Goal: Check status: Check status

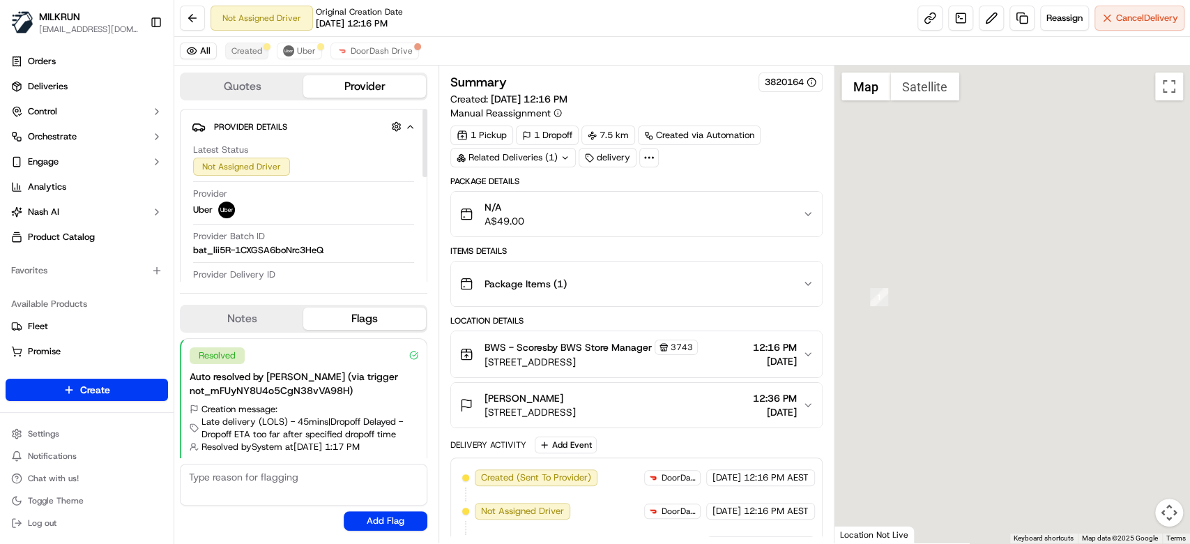
scroll to position [22, 0]
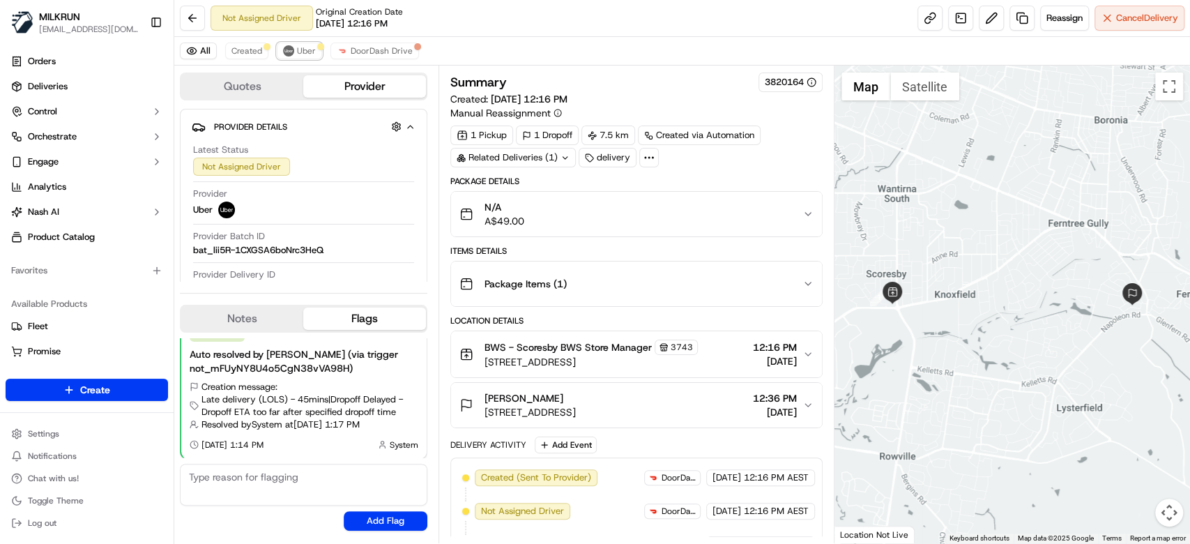
drag, startPoint x: 291, startPoint y: 48, endPoint x: 268, endPoint y: 83, distance: 42.2
click at [293, 48] on button "Uber" at bounding box center [299, 51] width 45 height 17
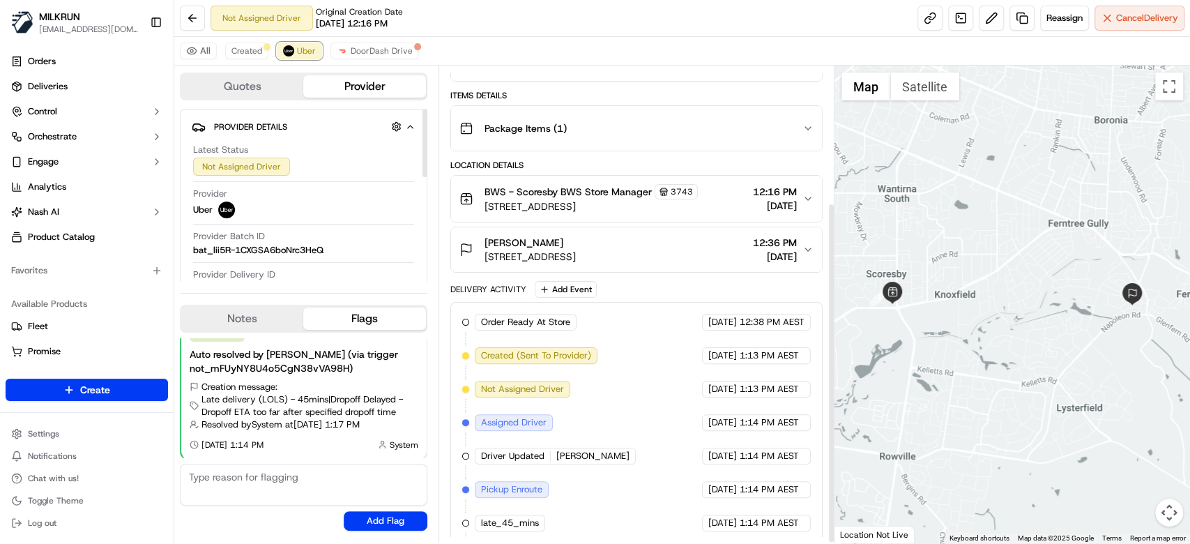
scroll to position [192, 0]
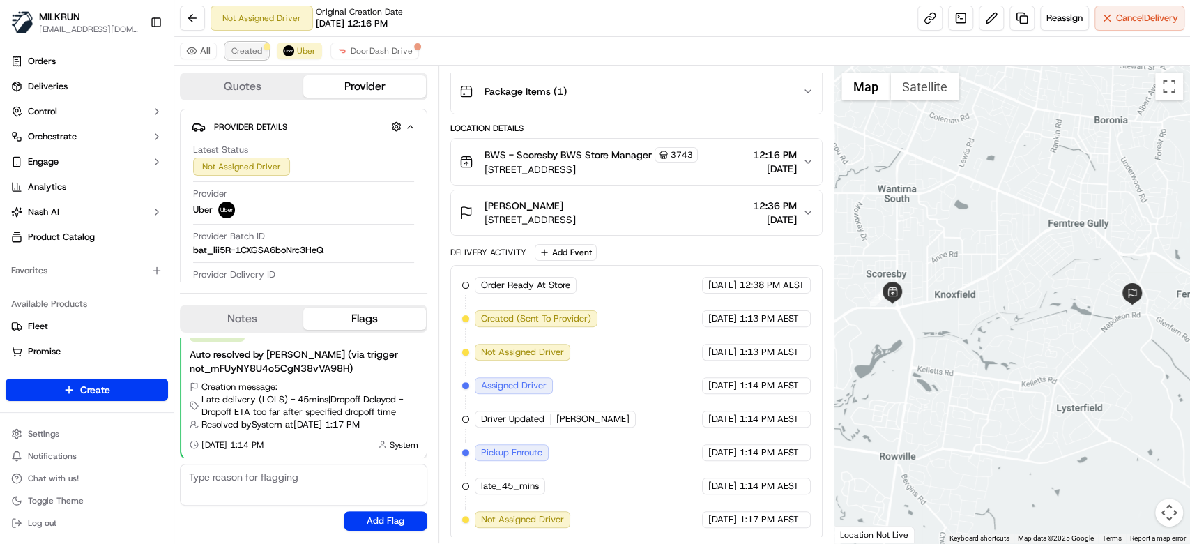
click at [253, 47] on span "Created" at bounding box center [246, 50] width 31 height 11
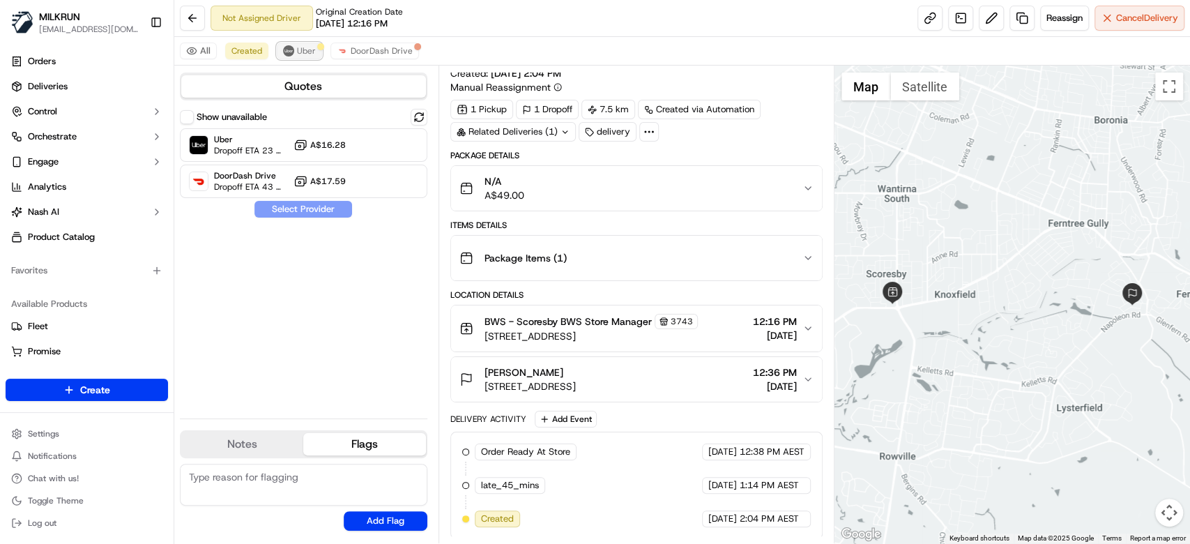
click at [301, 57] on button "Uber" at bounding box center [299, 51] width 45 height 17
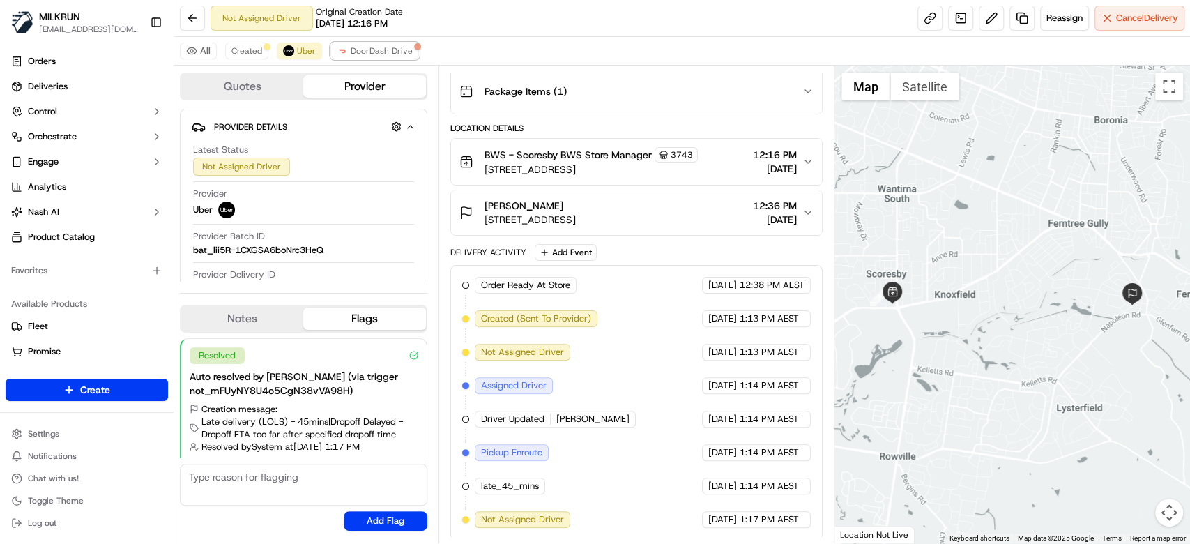
drag, startPoint x: 365, startPoint y: 48, endPoint x: 351, endPoint y: 69, distance: 25.1
click at [365, 51] on span "DoorDash Drive" at bounding box center [382, 50] width 62 height 11
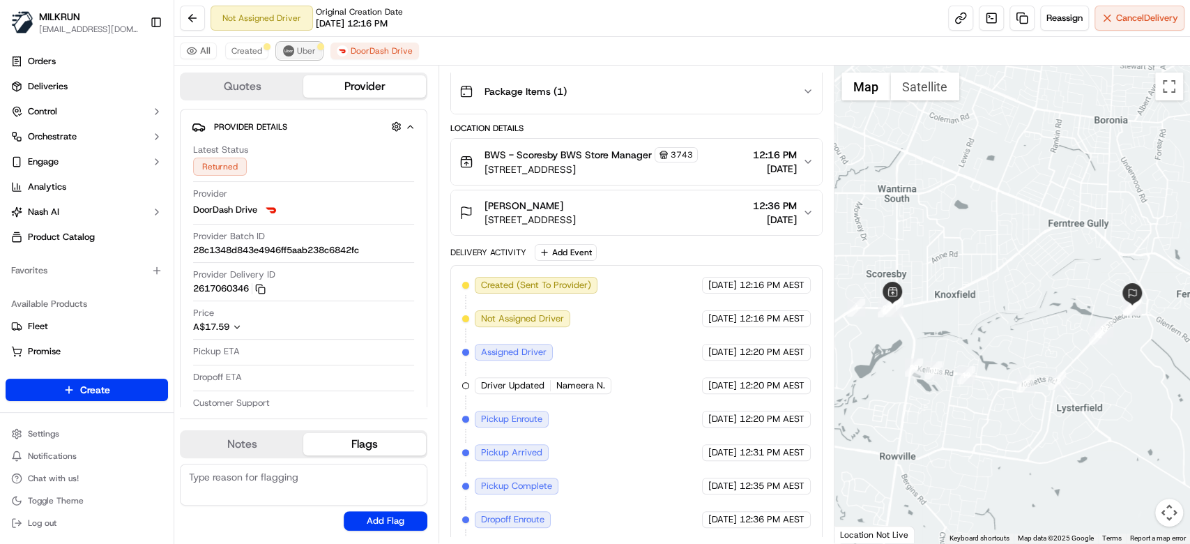
click at [290, 49] on img at bounding box center [288, 50] width 11 height 11
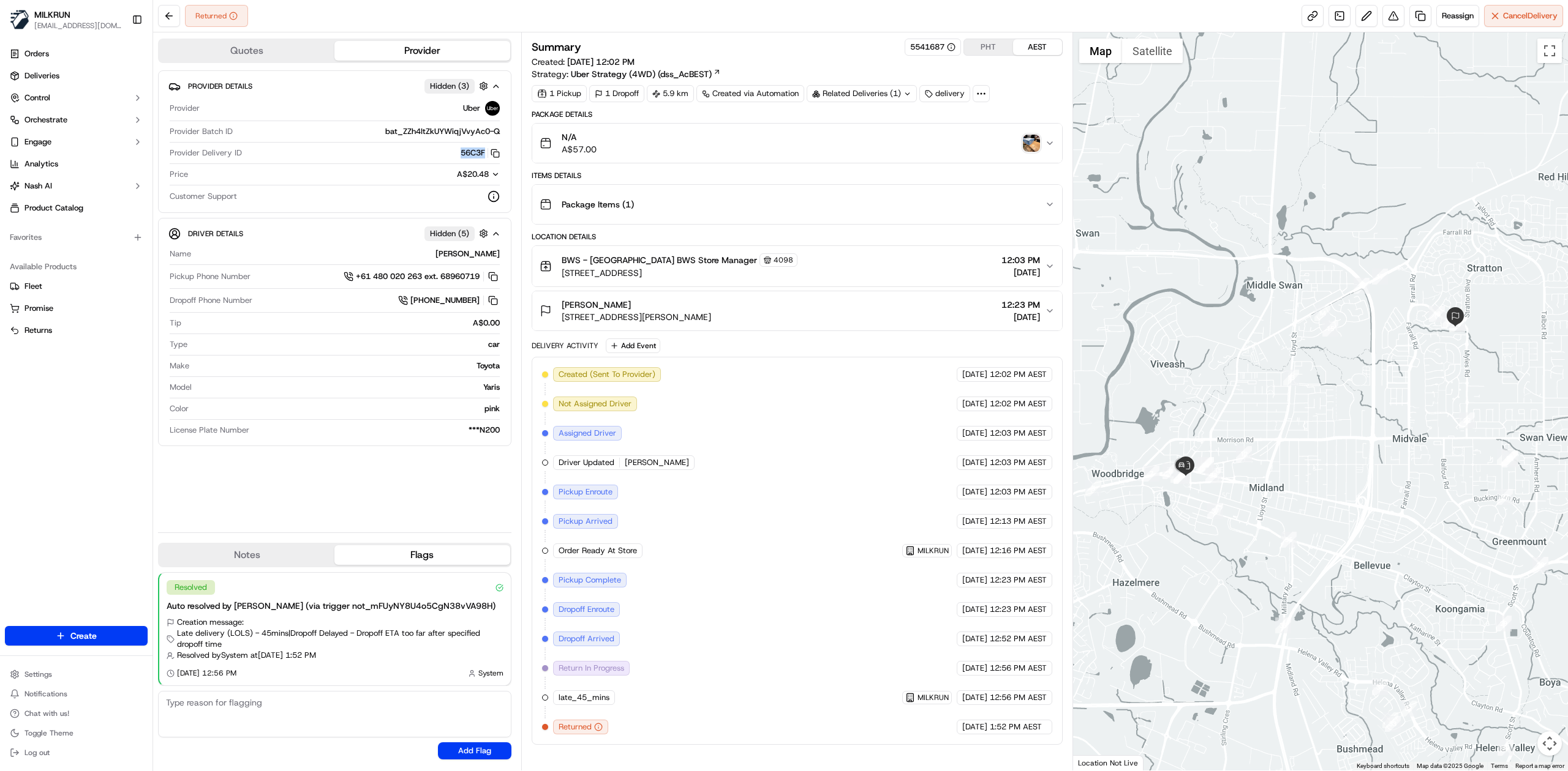
drag, startPoint x: 459, startPoint y: 155, endPoint x: 482, endPoint y: 158, distance: 23.2
click at [482, 158] on button "56C3F Copy del_GPEn_WA3Sey5jJEuLSVsPw 56C3F" at bounding box center [480, 153] width 40 height 11
click at [1030, 139] on img "button" at bounding box center [1031, 143] width 18 height 18
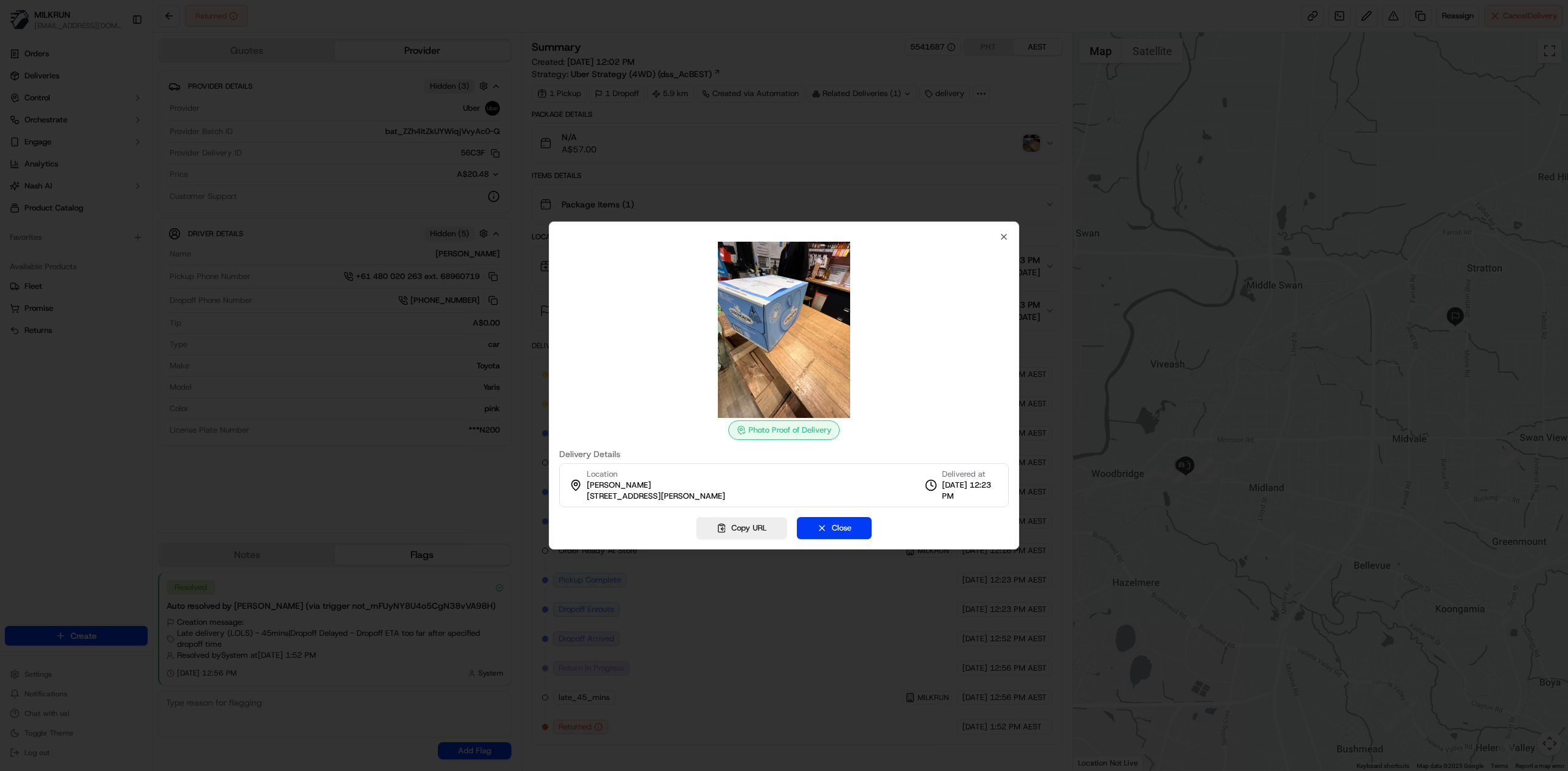
click at [996, 240] on div "Photo Proof of Delivery Delivery Details Location shelly adams 5 Peterkin Mews,…" at bounding box center [784, 370] width 450 height 276
click at [1004, 235] on icon "button" at bounding box center [1004, 237] width 5 height 5
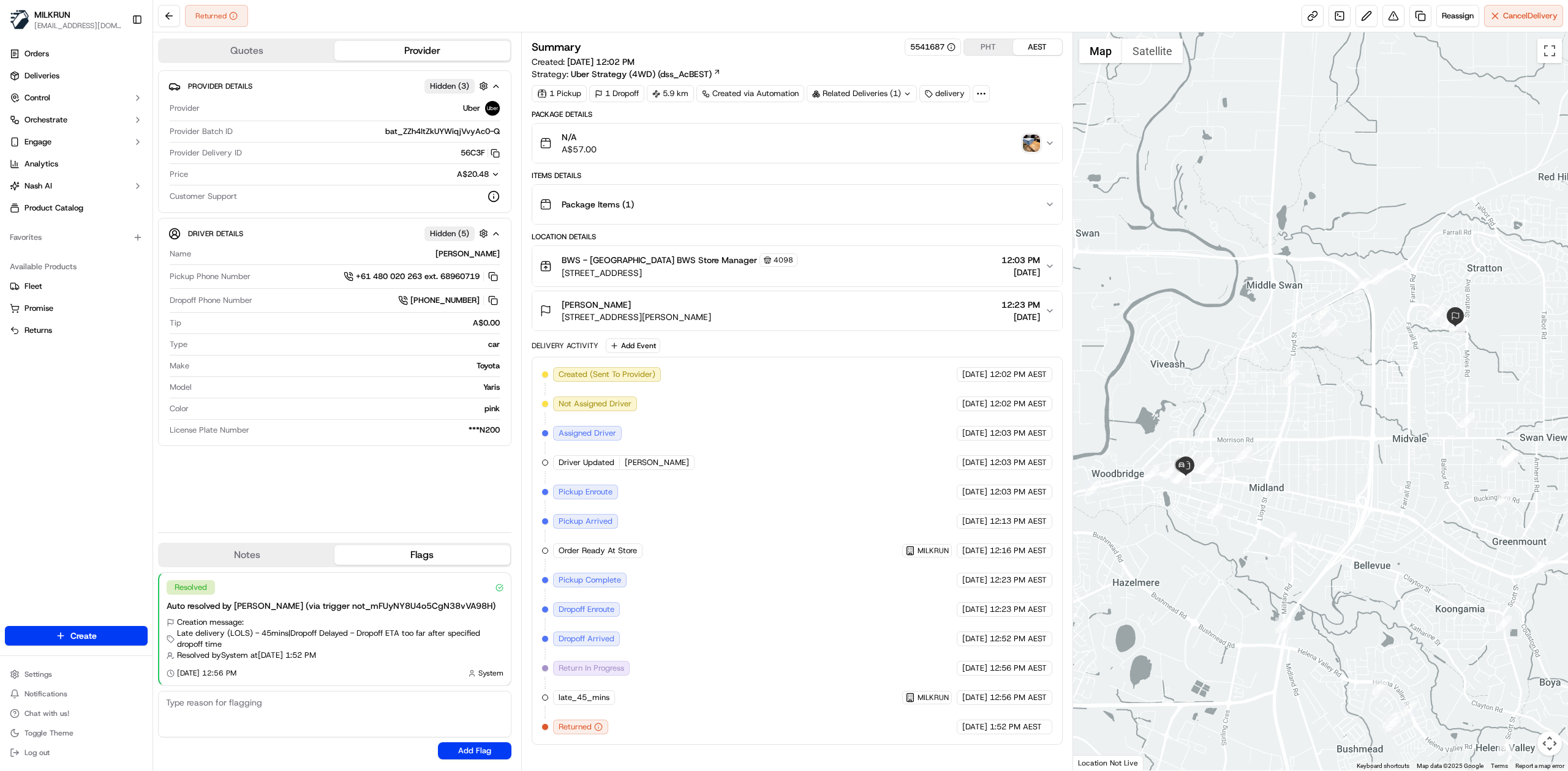
drag, startPoint x: 972, startPoint y: 617, endPoint x: 1044, endPoint y: 617, distance: 72.0
click at [1044, 617] on div "16/09/2025 12:23 PM AEST" at bounding box center [1004, 609] width 96 height 15
click at [1044, 616] on span "12:23 PM AEST" at bounding box center [1018, 609] width 57 height 11
drag, startPoint x: 931, startPoint y: 617, endPoint x: 1043, endPoint y: 616, distance: 112.0
click at [1043, 616] on div "16/09/2025 12:23 PM AEST" at bounding box center [1004, 609] width 96 height 15
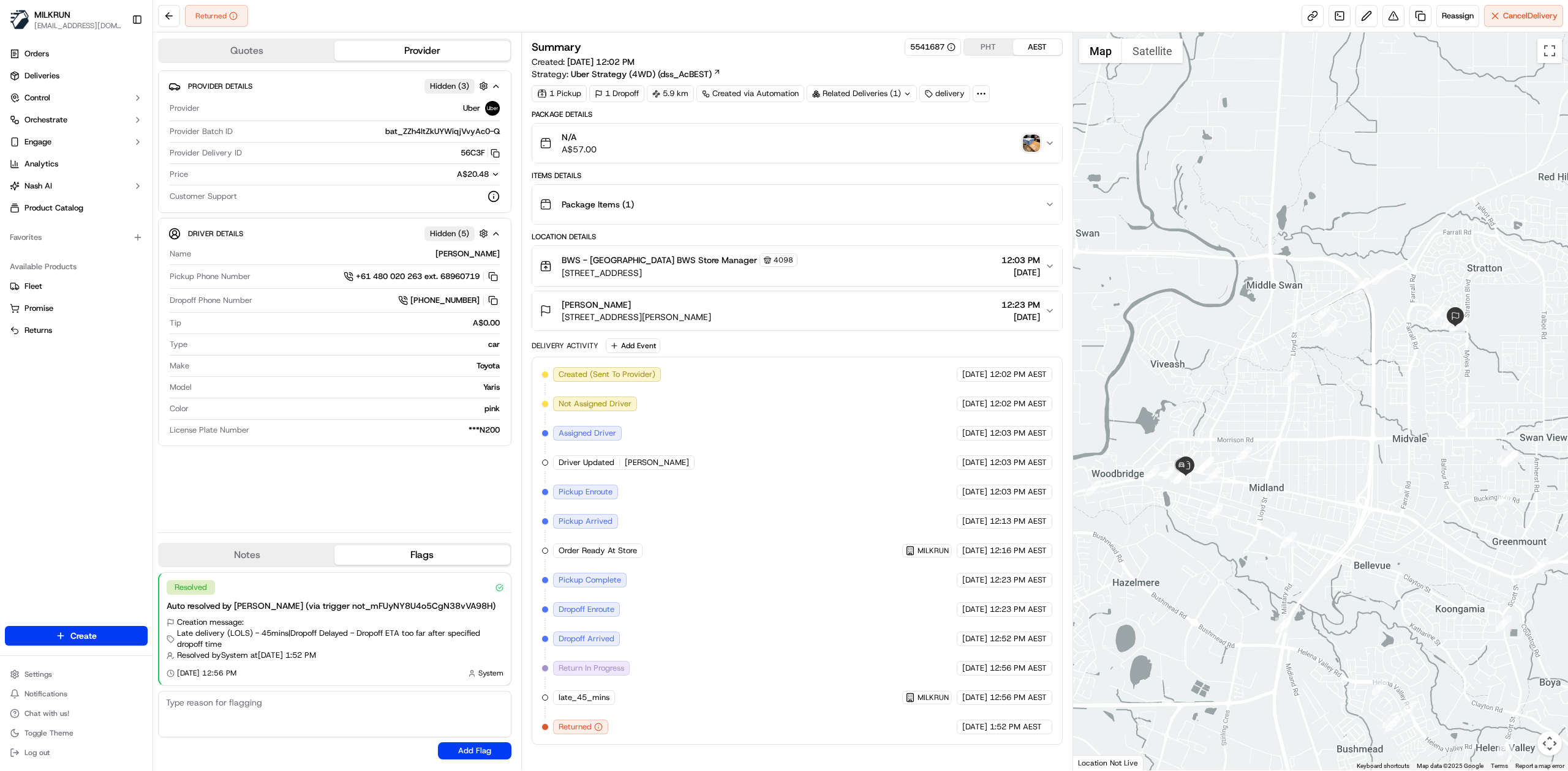
click at [812, 494] on div "Created (Sent To Provider) Uber 16/09/2025 12:02 PM AEST Not Assigned Driver Ub…" at bounding box center [797, 551] width 510 height 367
click at [1548, 50] on button "Toggle fullscreen view" at bounding box center [1550, 51] width 25 height 25
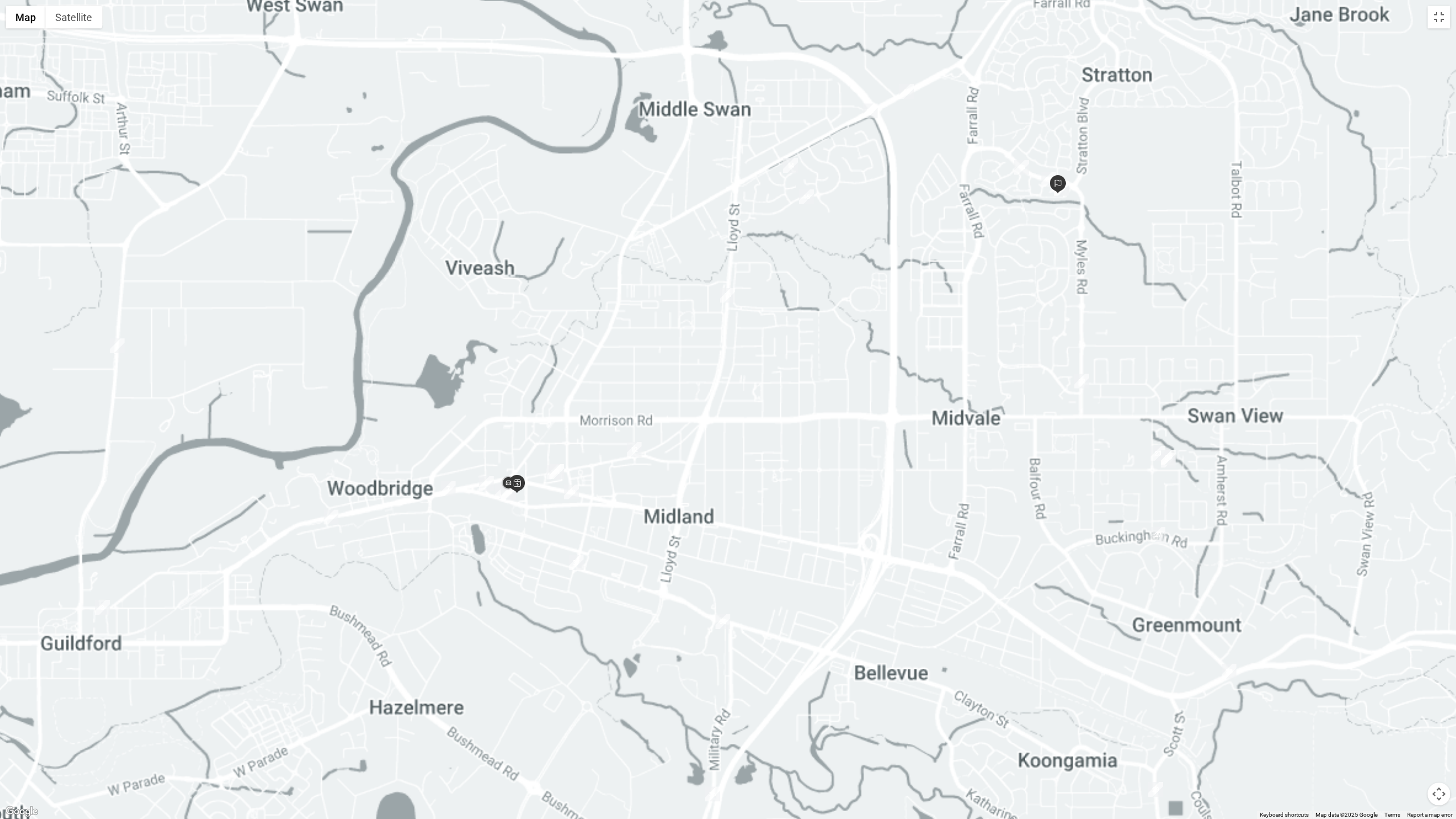
drag, startPoint x: 692, startPoint y: 463, endPoint x: 774, endPoint y: 463, distance: 82.0
click at [774, 463] on div at bounding box center [728, 410] width 1456 height 819
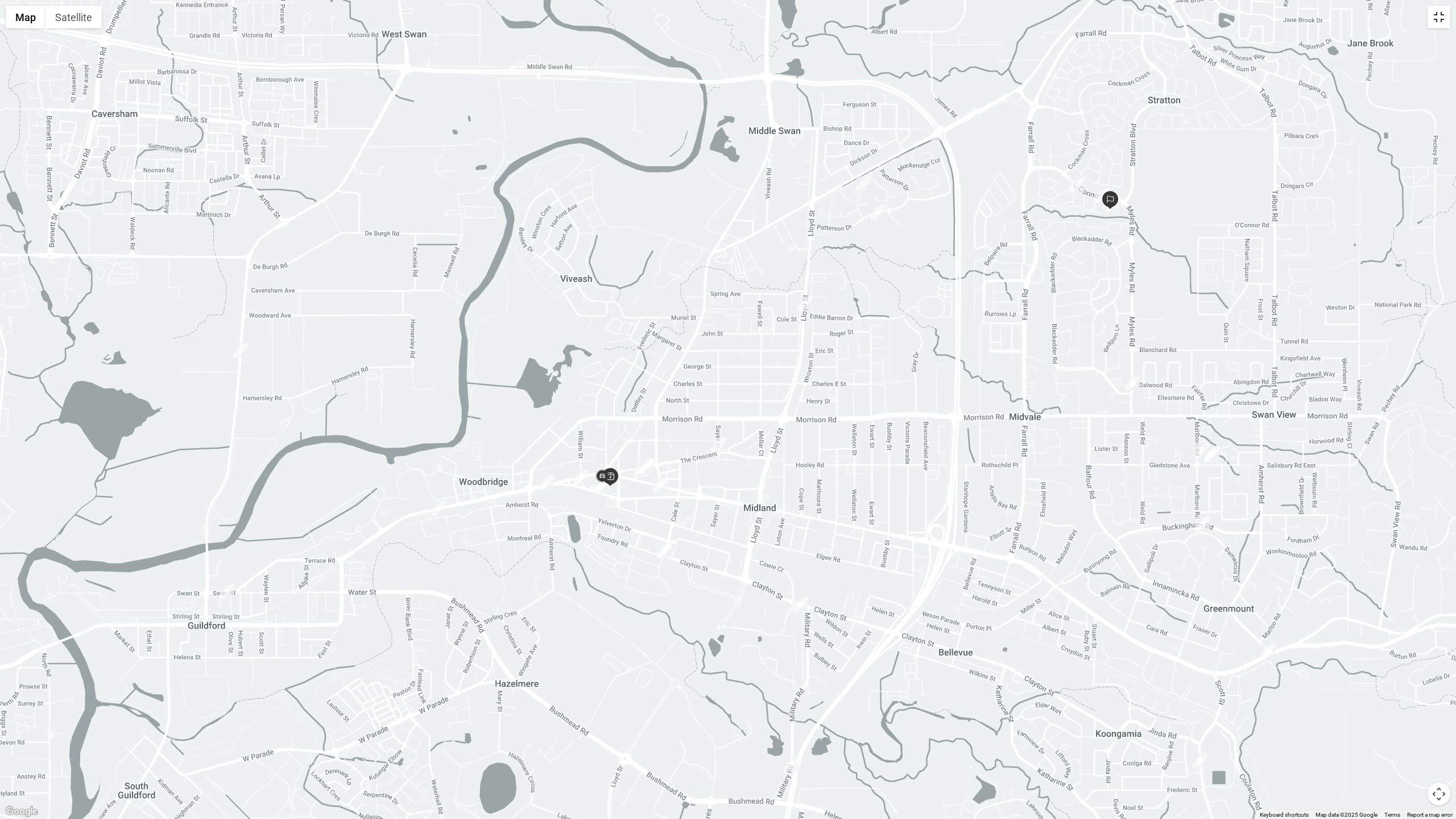
click at [1445, 25] on button "Toggle fullscreen view" at bounding box center [1439, 17] width 23 height 23
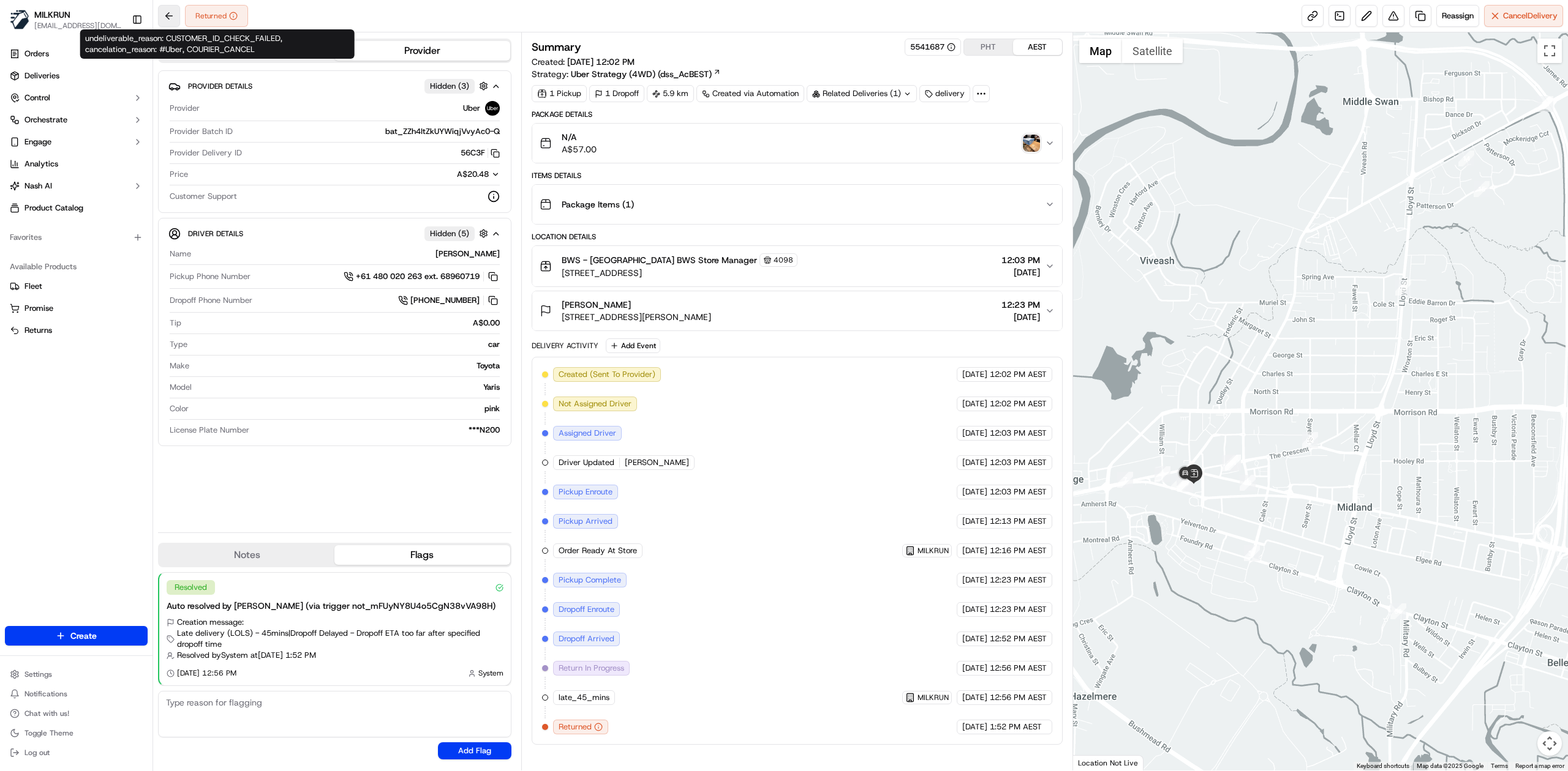
click at [172, 13] on button at bounding box center [169, 16] width 22 height 22
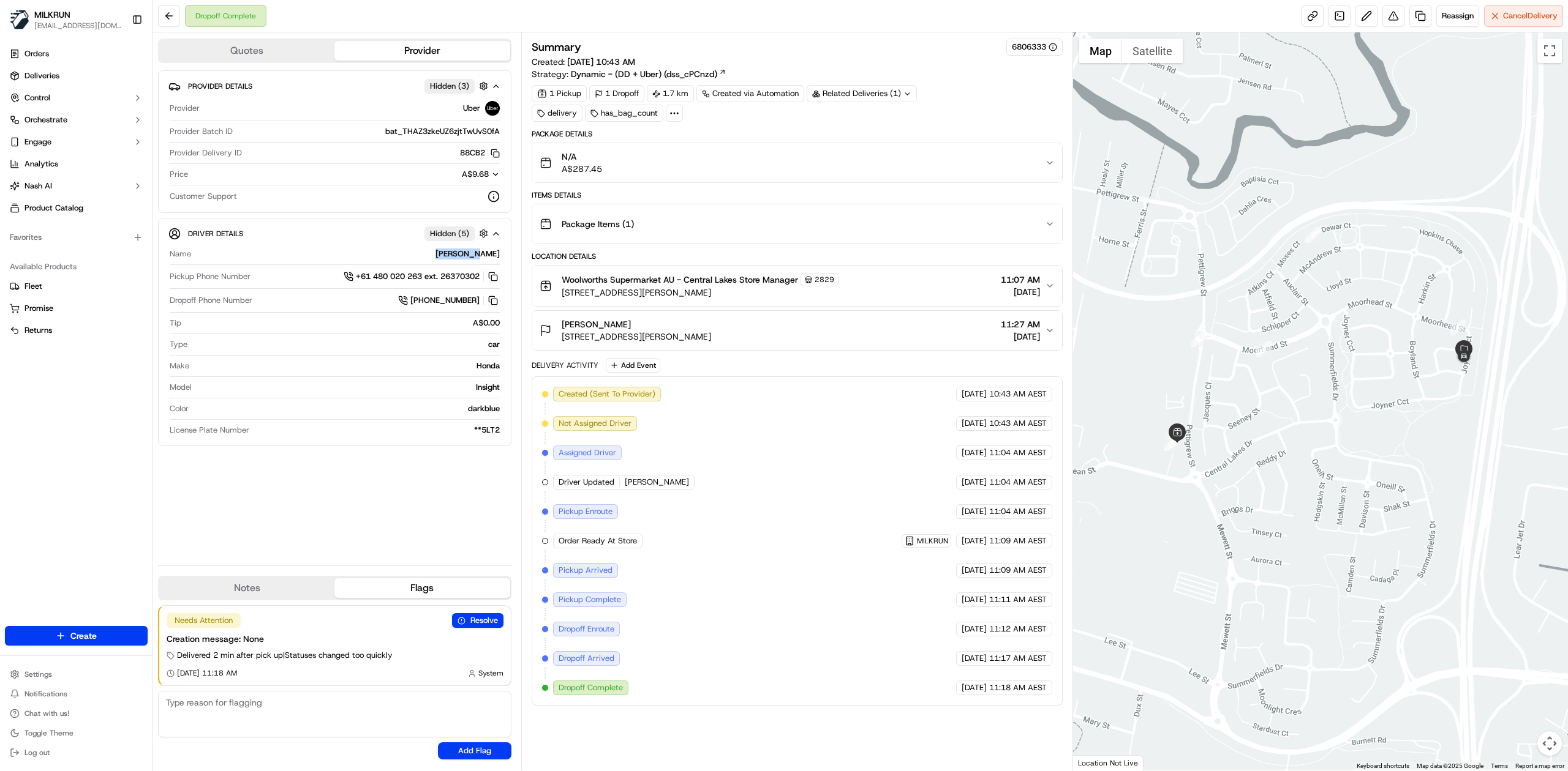
drag, startPoint x: 459, startPoint y: 257, endPoint x: 501, endPoint y: 258, distance: 42.0
click at [501, 258] on div "Driver Details Hidden ( 5 ) Name JORDAN B. Pickup Phone Number +61 480 020 263 …" at bounding box center [335, 332] width 353 height 228
copy div "[PERSON_NAME]"
drag, startPoint x: 631, startPoint y: 328, endPoint x: 554, endPoint y: 328, distance: 77.0
click at [554, 328] on div "Maeghan Mosca 73A Joyner Cct, Caboolture, QLD 4510, AU" at bounding box center [625, 331] width 171 height 25
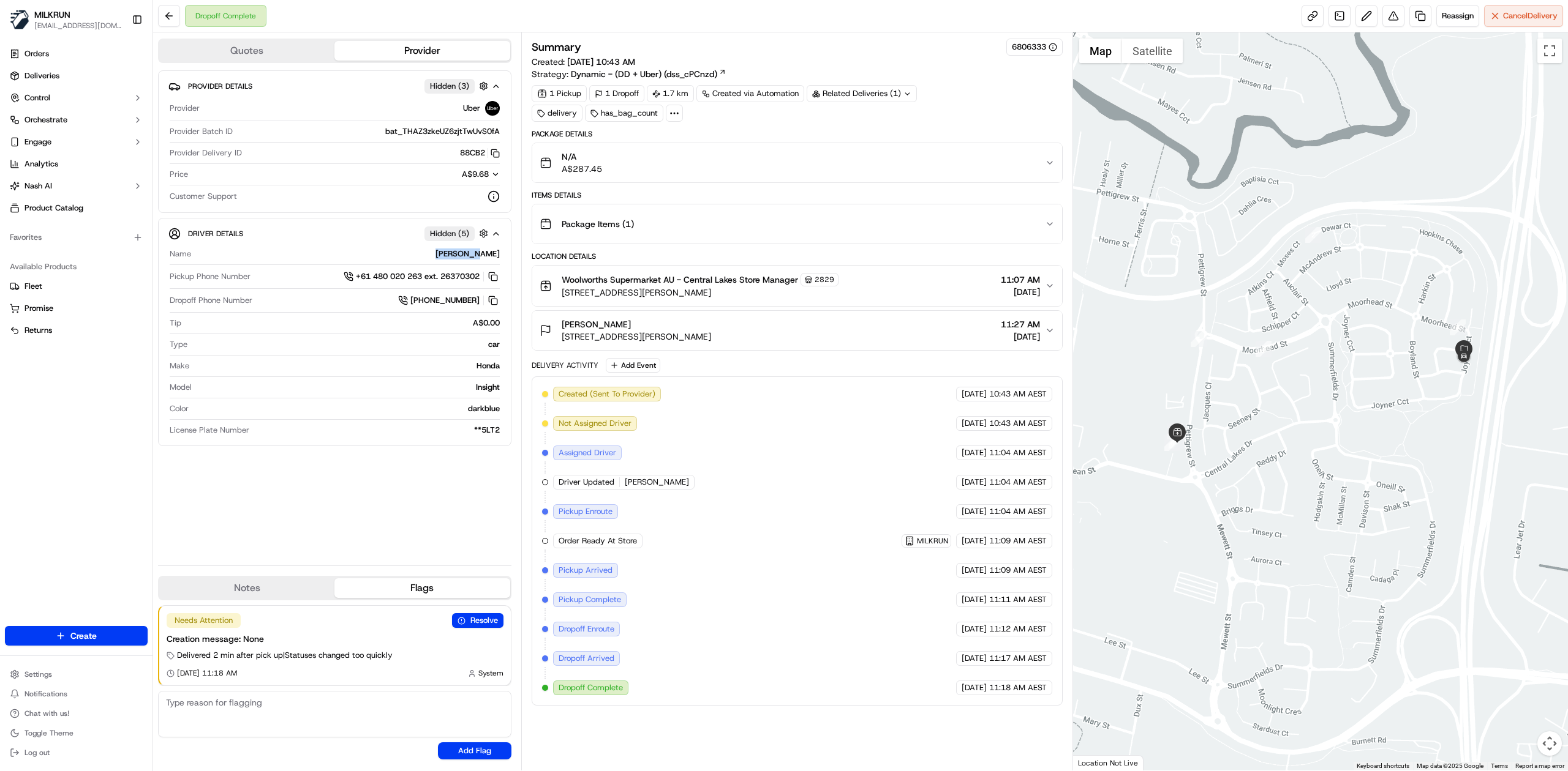
copy span "Maeghan Mosca"
click at [956, 0] on div "Dropoff Complete Reassign Cancel Delivery" at bounding box center [860, 16] width 1414 height 32
click at [1414, 19] on link at bounding box center [1420, 16] width 22 height 22
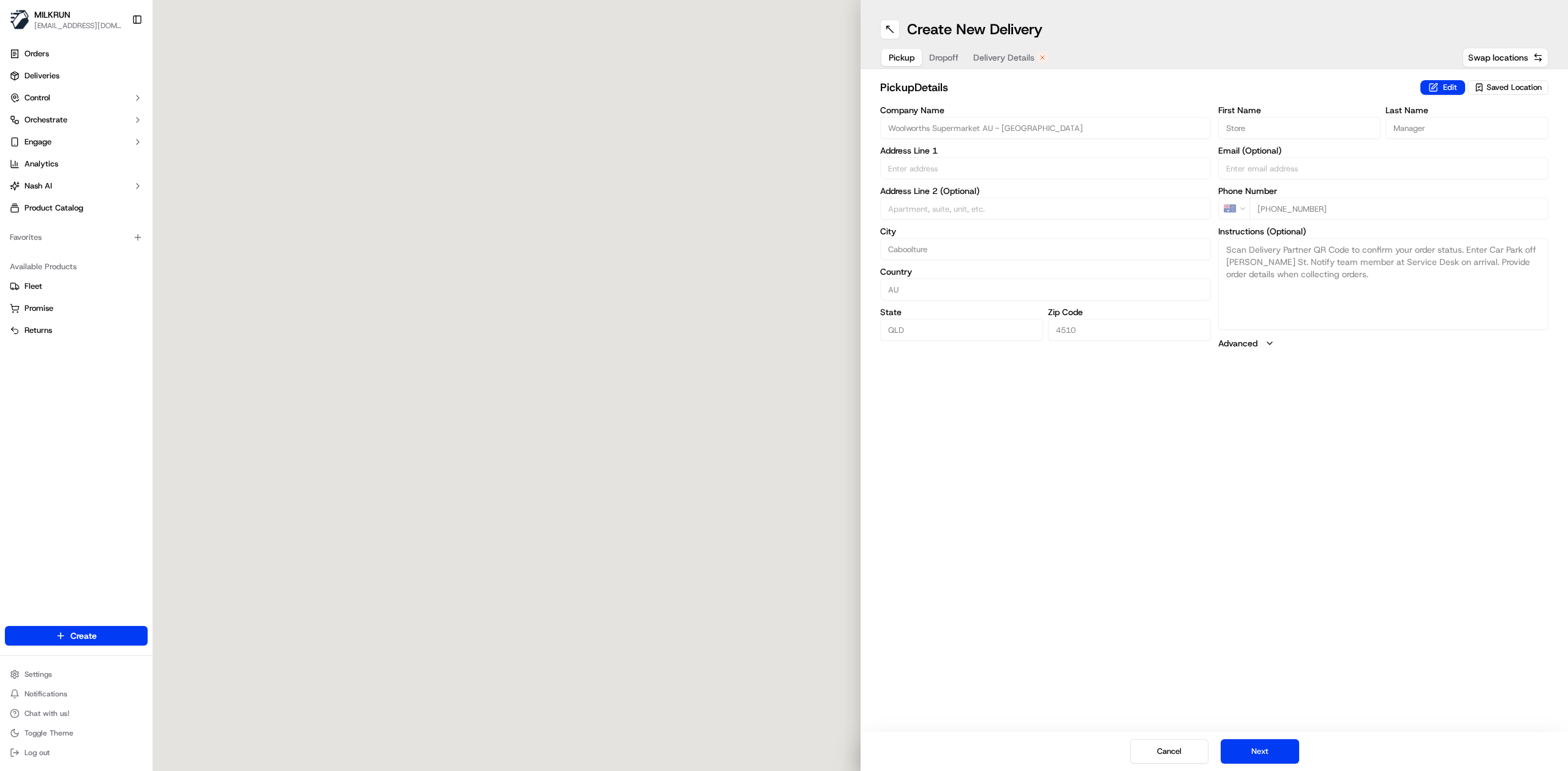
type input "1-21 Pettigrew St"
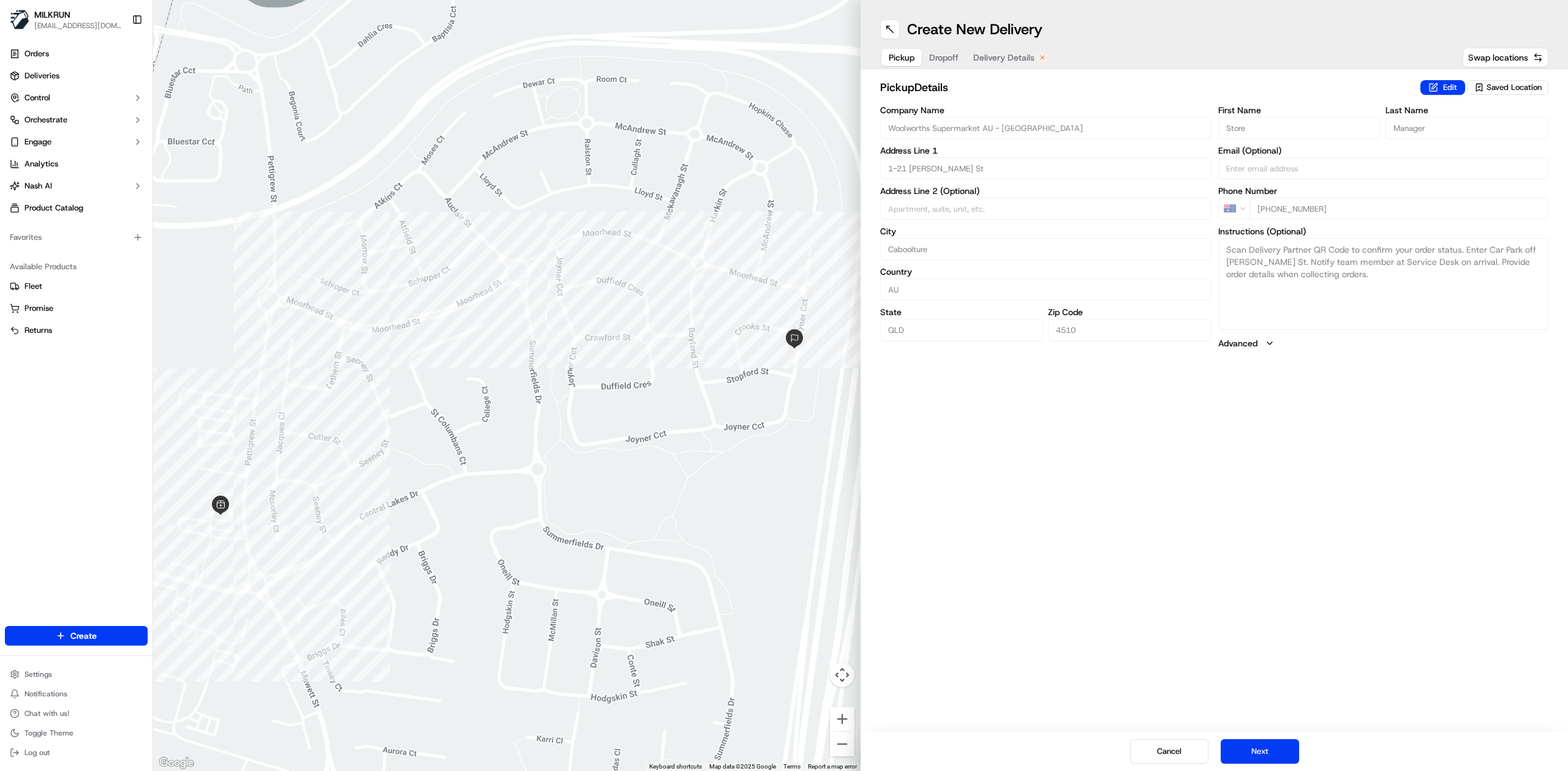
click at [1005, 60] on span "Delivery Details" at bounding box center [1004, 58] width 61 height 12
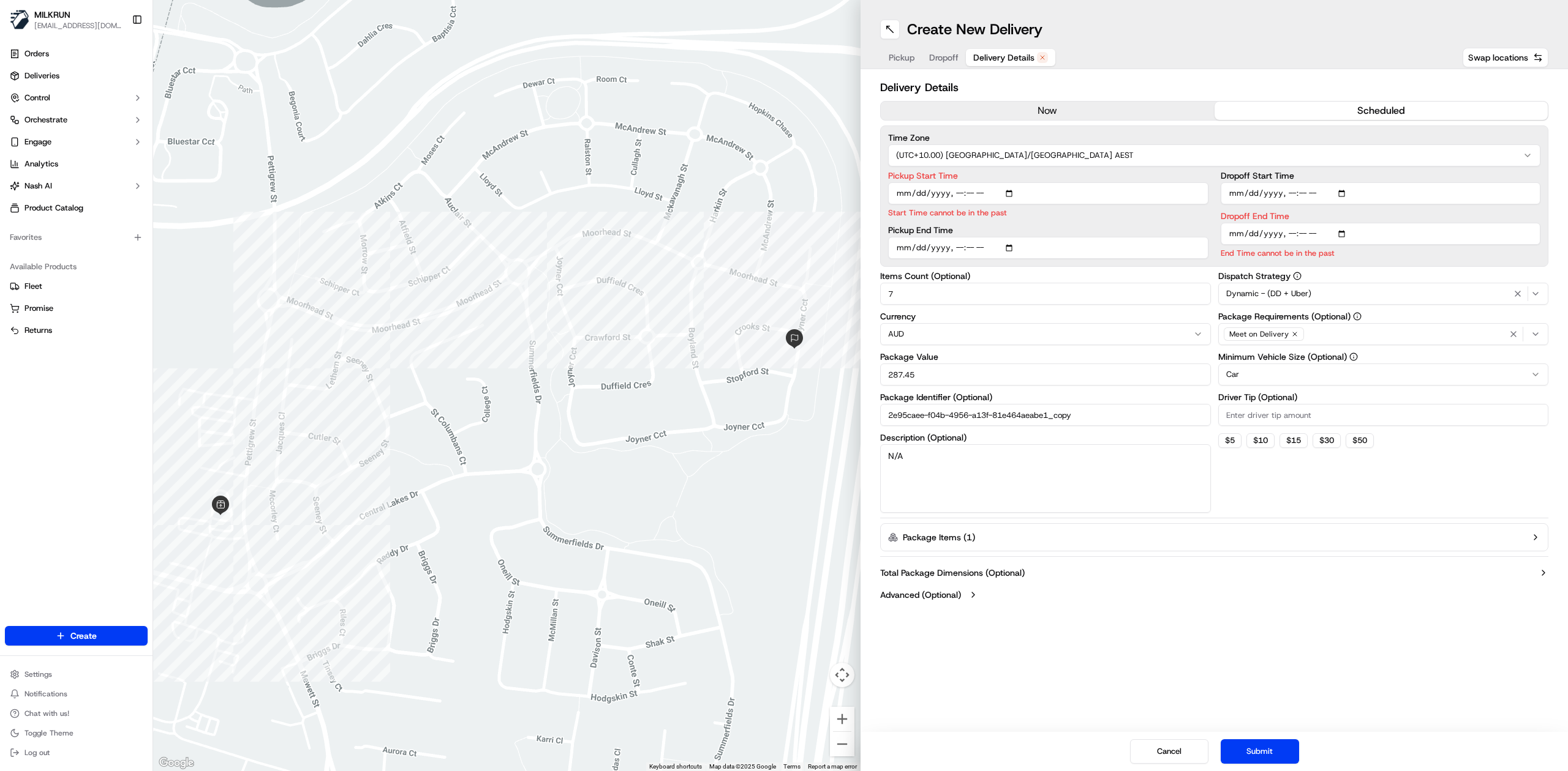
click at [1080, 112] on button "now" at bounding box center [1047, 111] width 334 height 18
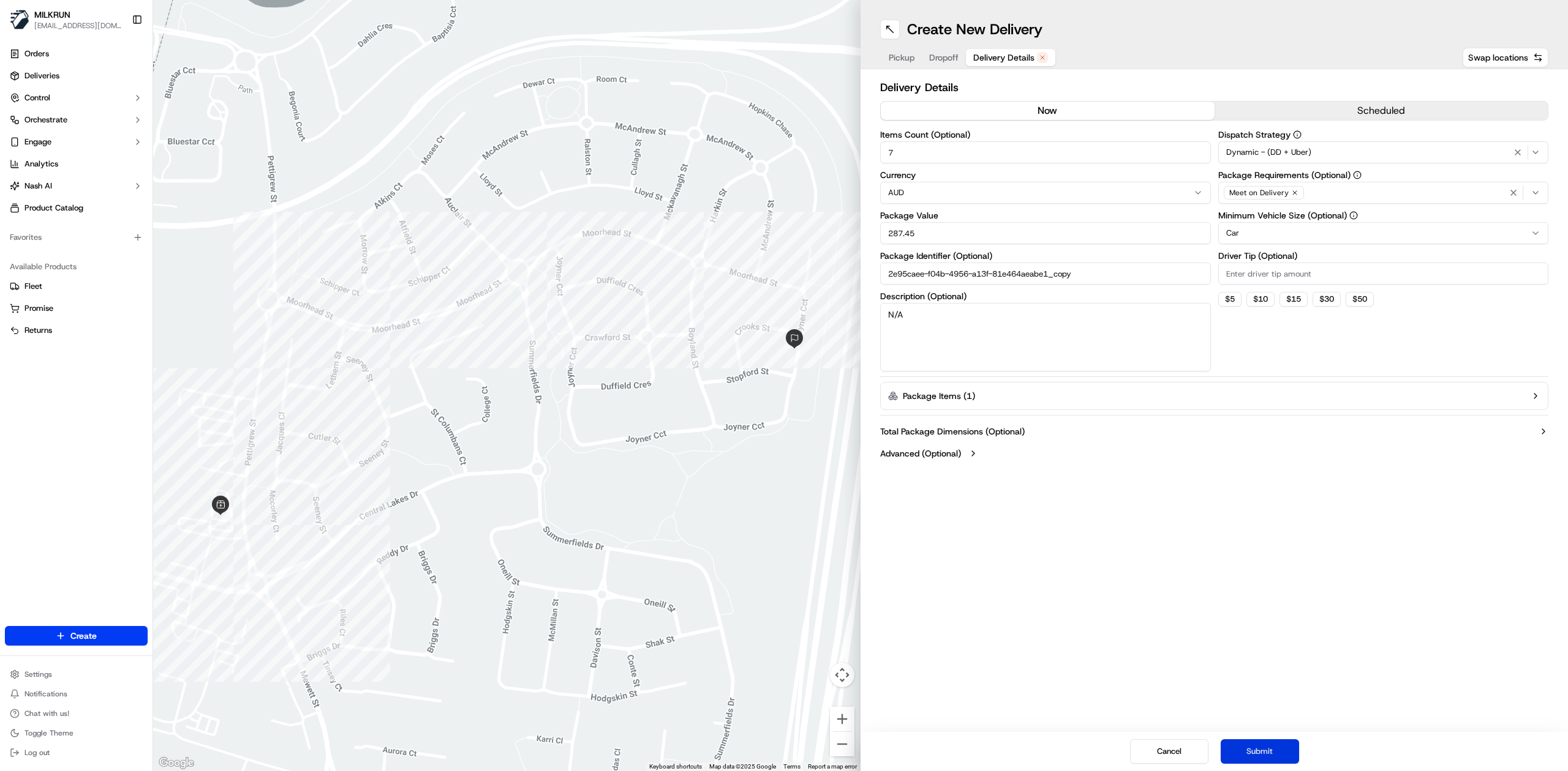
click at [1252, 747] on button "Submit" at bounding box center [1259, 752] width 78 height 25
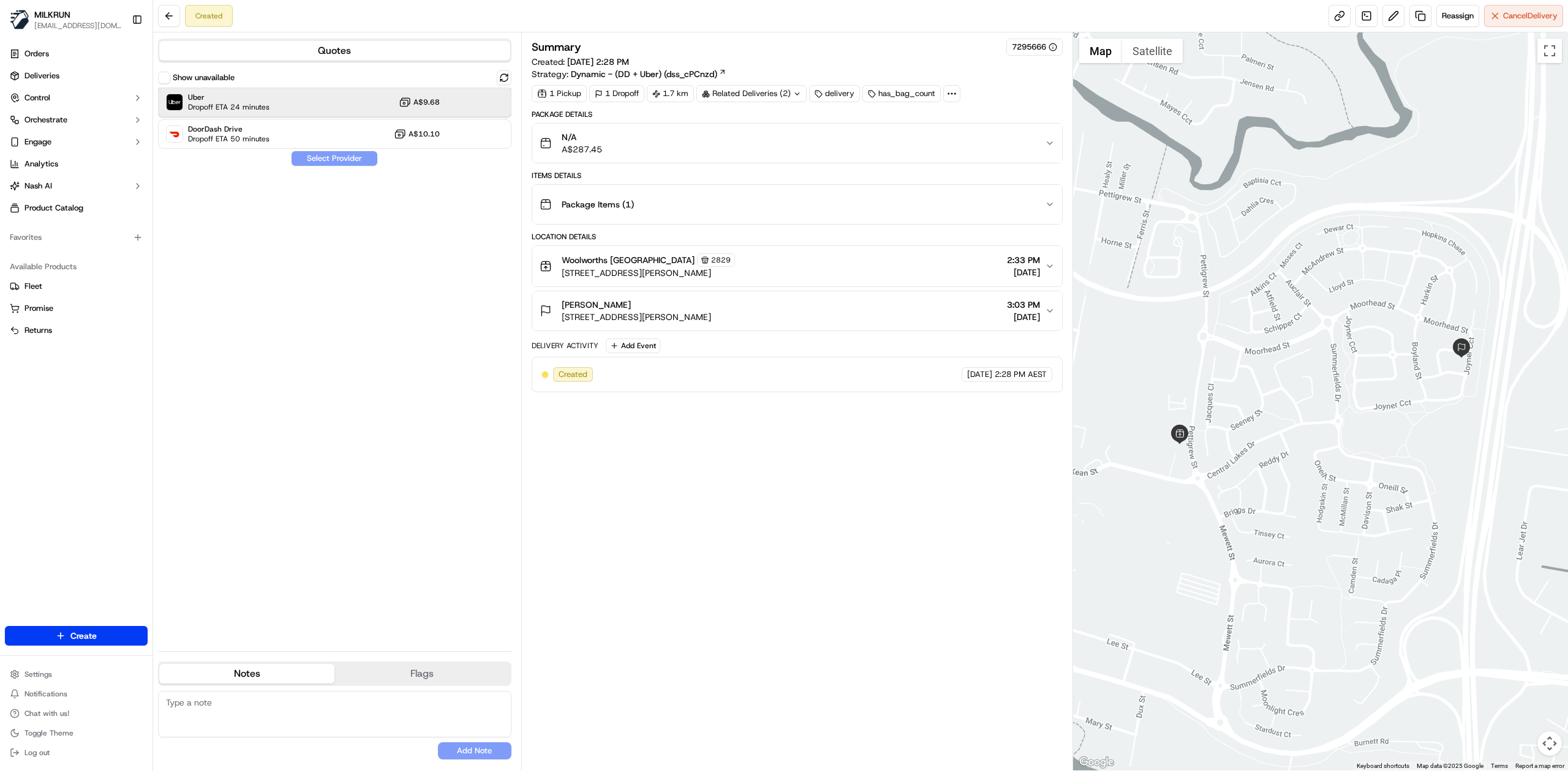
click at [307, 106] on div "Uber Dropoff ETA 24 minutes A$9.68" at bounding box center [335, 102] width 353 height 29
click at [327, 160] on button "Assign Provider" at bounding box center [334, 158] width 87 height 15
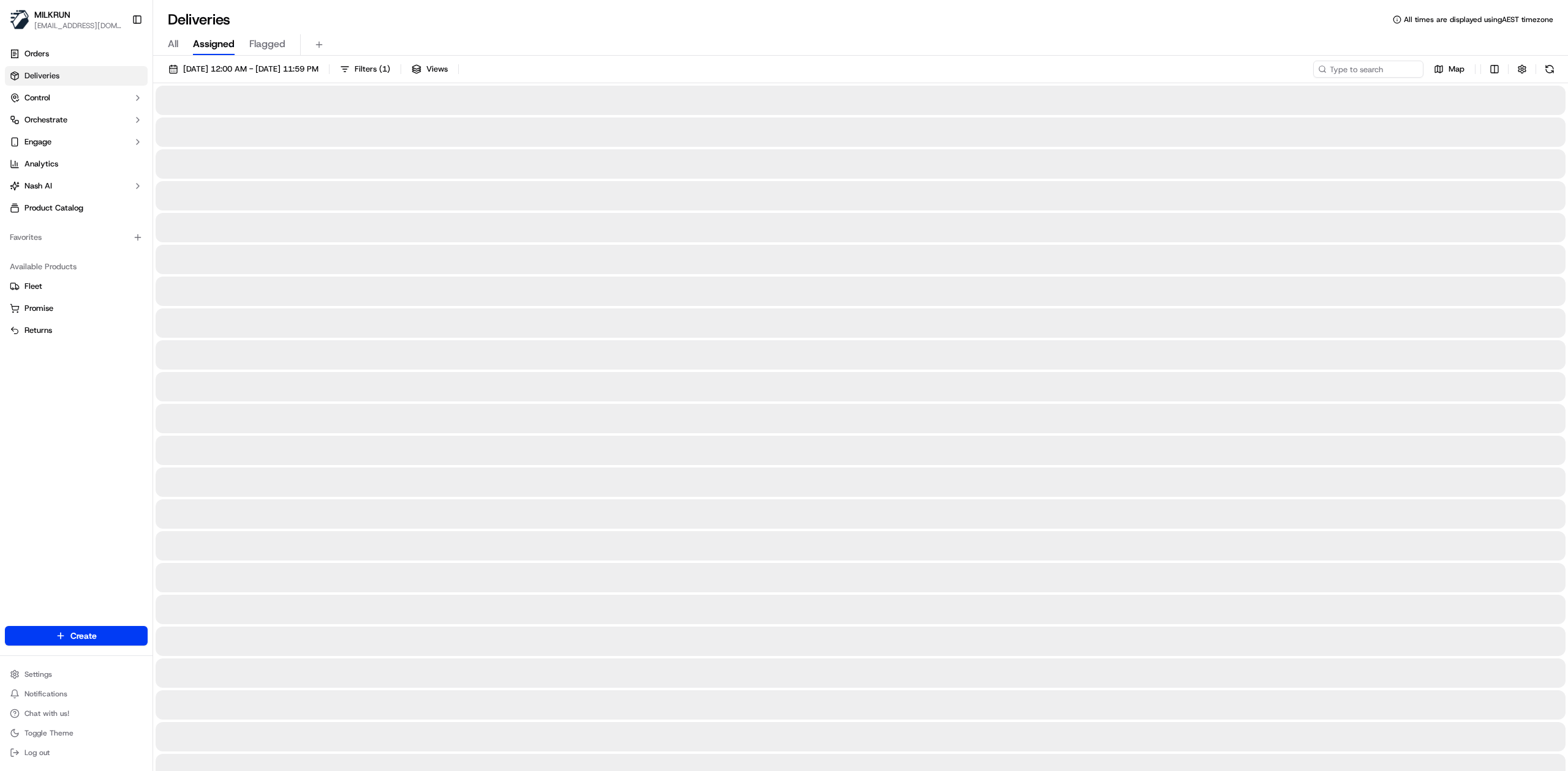
drag, startPoint x: 165, startPoint y: 44, endPoint x: 177, endPoint y: 45, distance: 12.0
click at [168, 44] on div "All Assigned Flagged" at bounding box center [860, 45] width 1414 height 21
click at [177, 45] on span "All" at bounding box center [173, 44] width 11 height 15
click at [1369, 68] on input at bounding box center [1349, 69] width 147 height 18
paste input "JORDAN B."
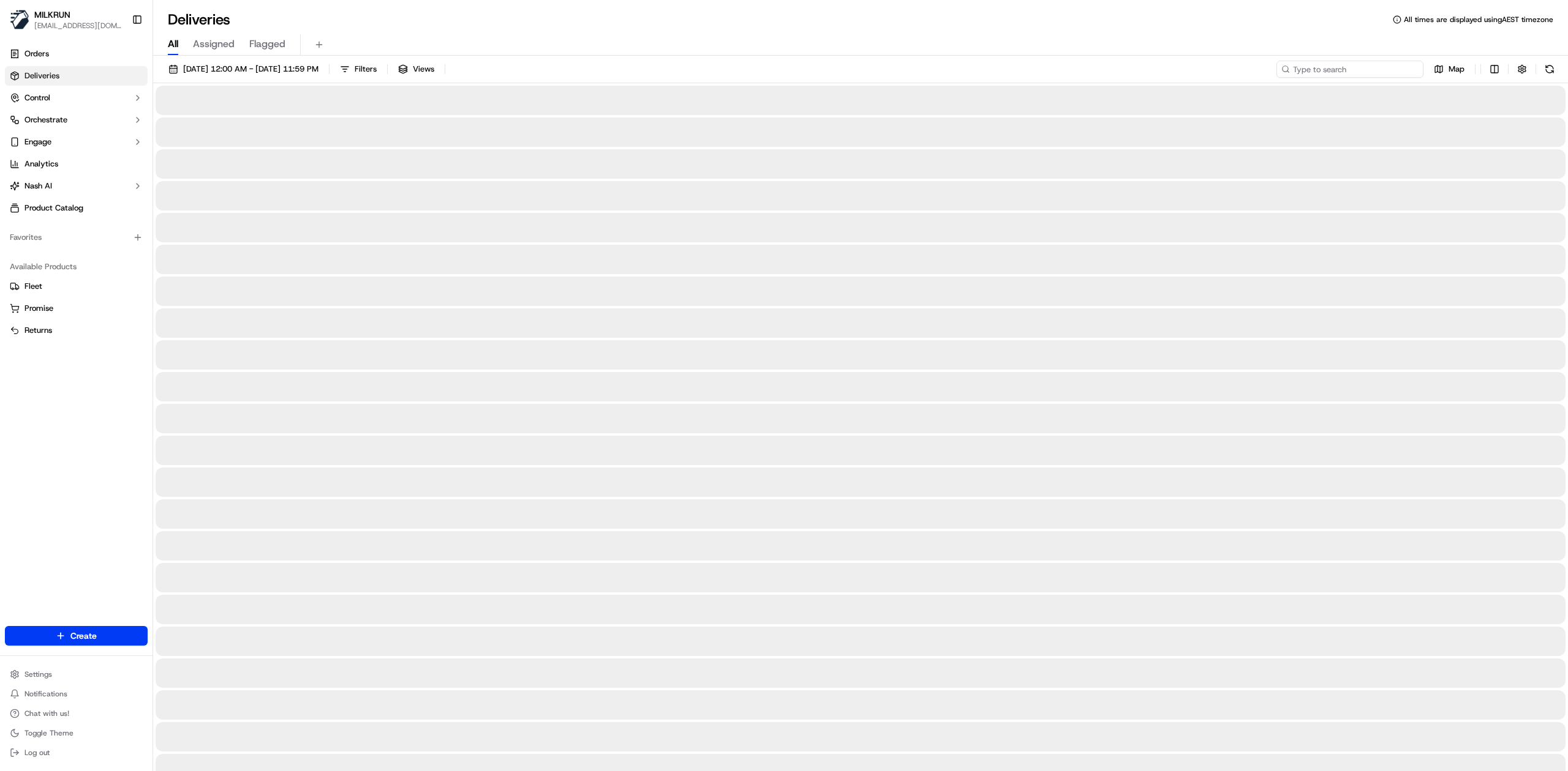
type input "JORDAN B."
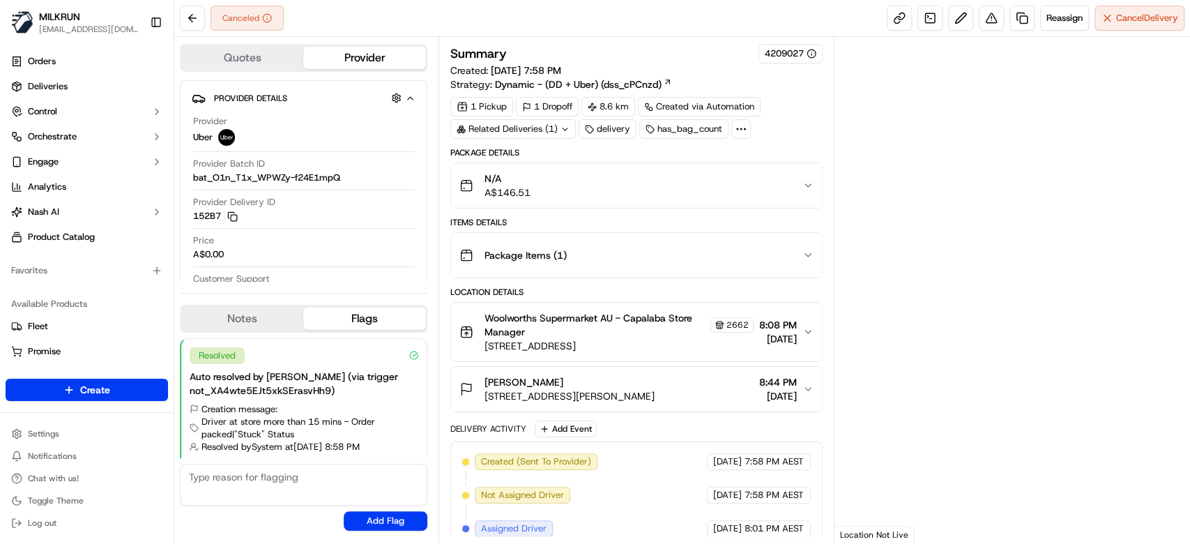
scroll to position [22, 0]
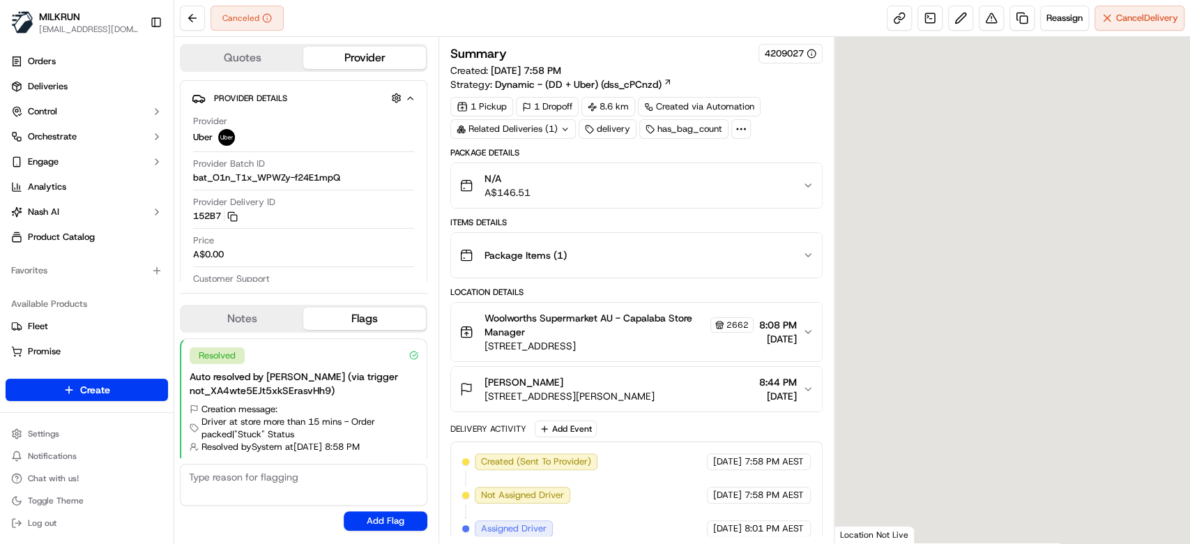
scroll to position [22, 0]
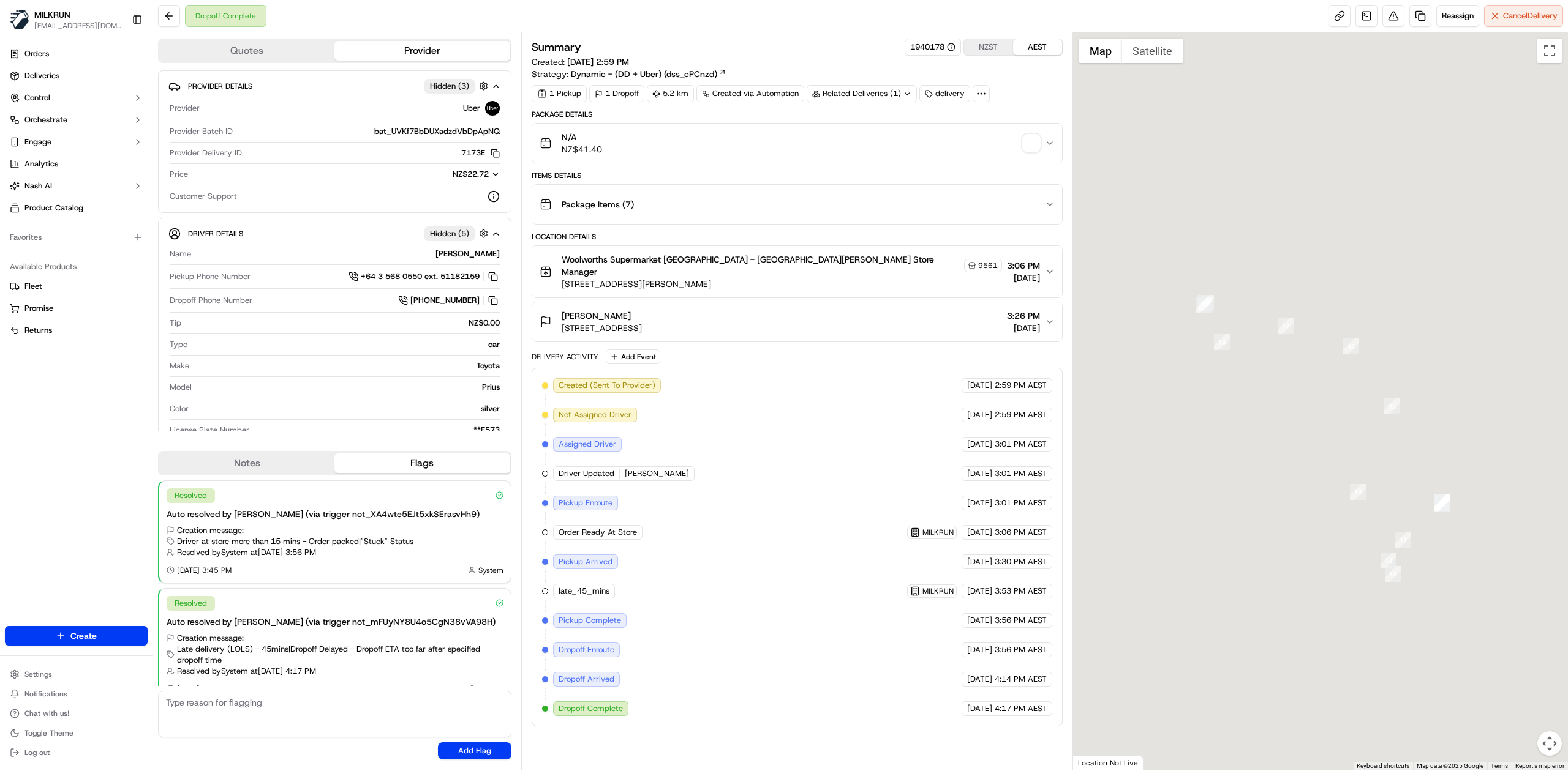
scroll to position [18, 0]
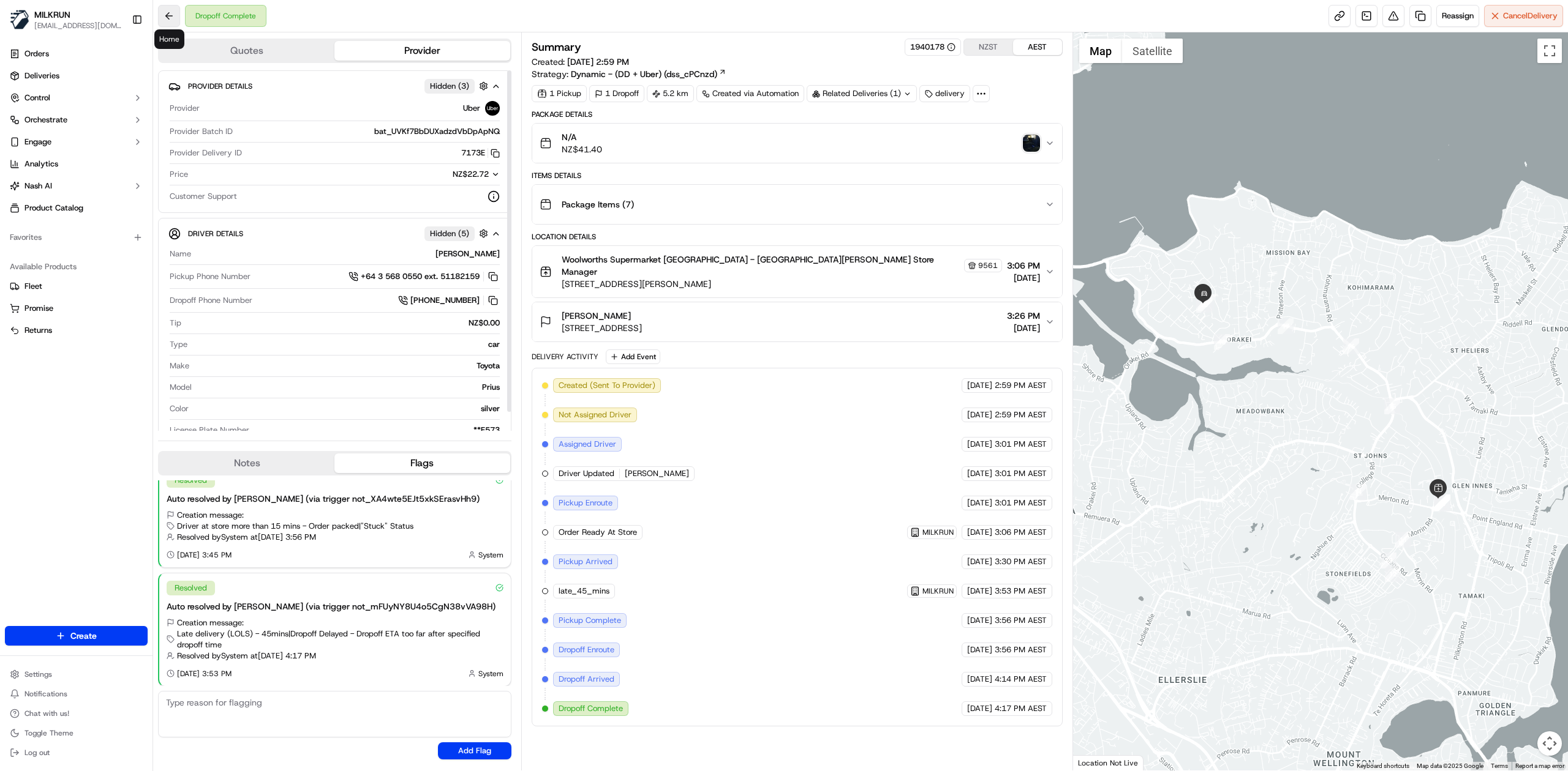
click at [171, 18] on button at bounding box center [169, 16] width 22 height 22
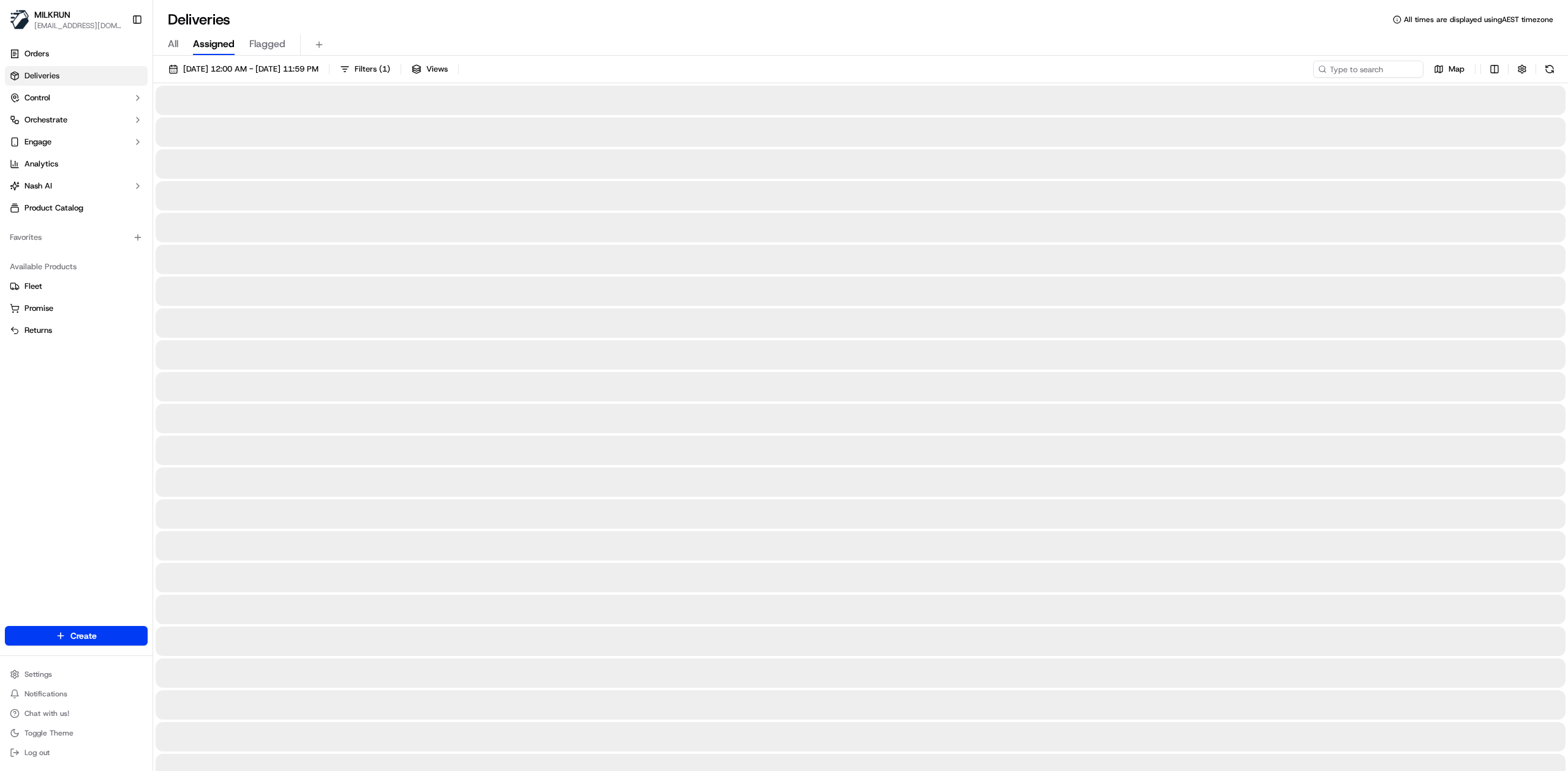
click at [169, 40] on span "All" at bounding box center [173, 44] width 11 height 15
click at [227, 62] on button "[DATE] 12:00 AM - [DATE] 11:59 PM" at bounding box center [242, 69] width 161 height 18
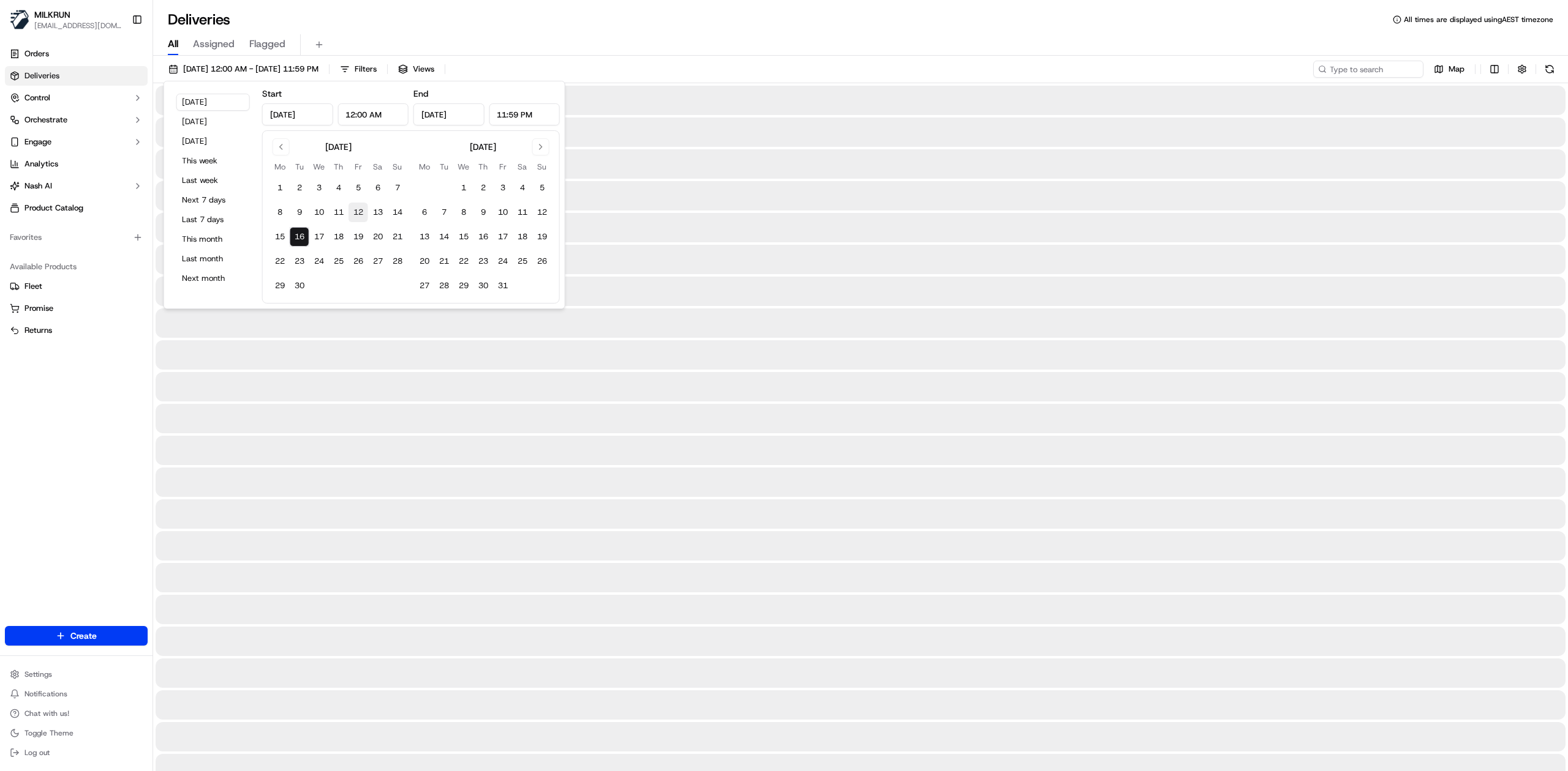
click at [357, 213] on button "12" at bounding box center [358, 213] width 19 height 19
type input "Sep 12, 2025"
click at [379, 211] on button "13" at bounding box center [378, 213] width 19 height 19
type input "Sep 13, 2025"
click at [379, 211] on button "13" at bounding box center [378, 213] width 19 height 19
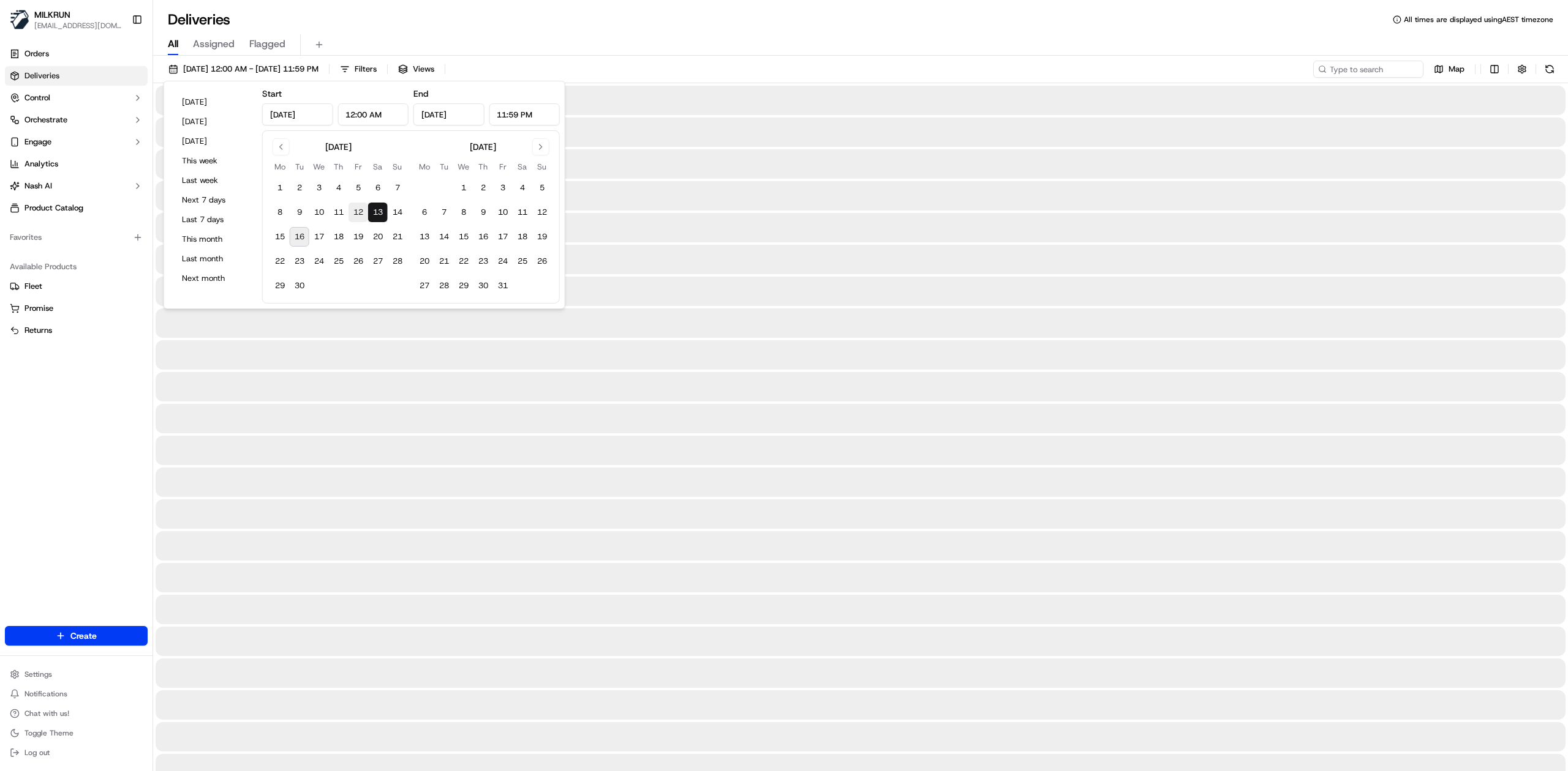
click at [361, 209] on button "12" at bounding box center [358, 213] width 19 height 19
type input "Sep 12, 2025"
click at [1362, 66] on input at bounding box center [1349, 69] width 147 height 18
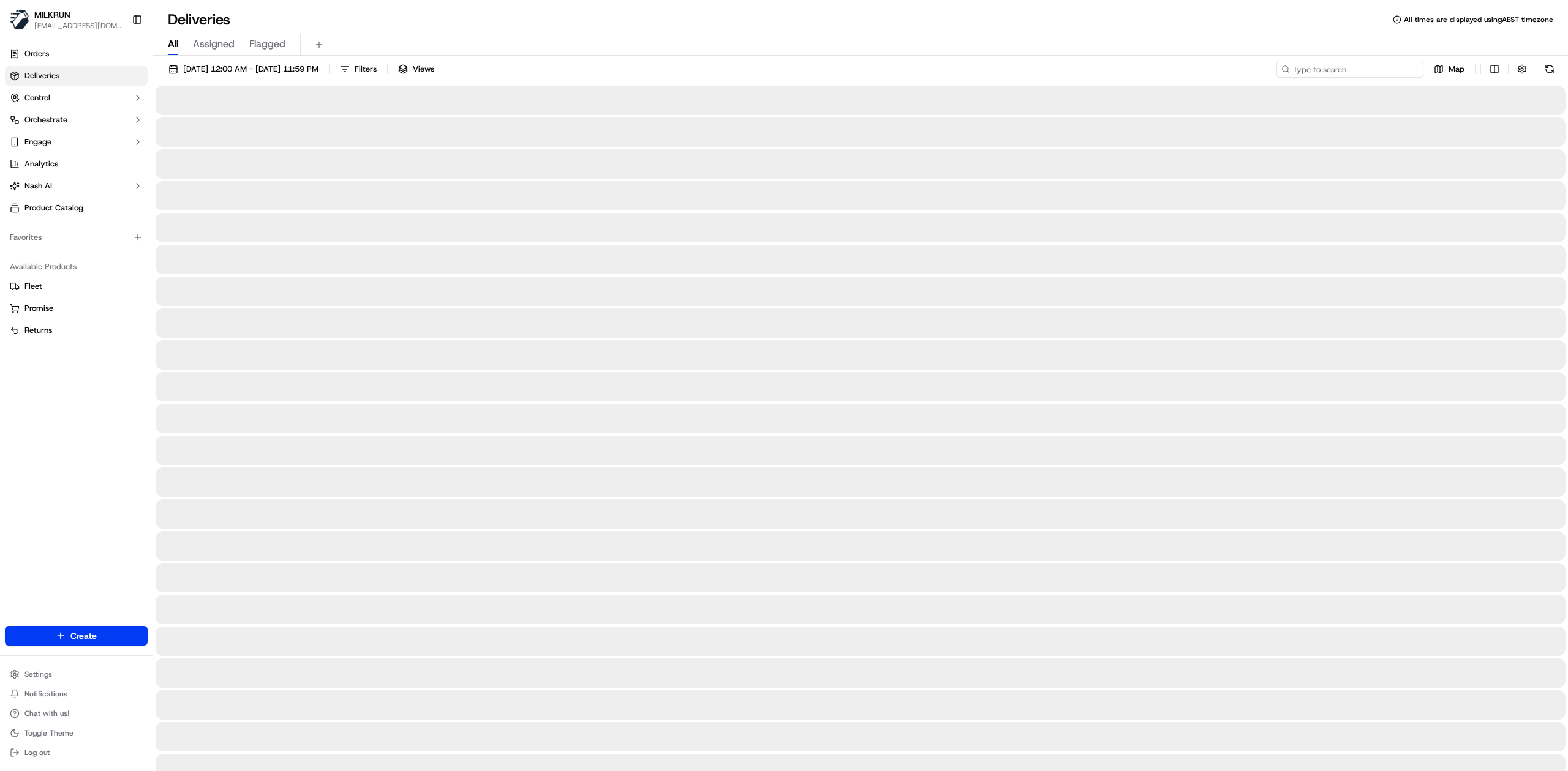
paste input "c09ab2e2-d51c-4eda-b48e-fca10eac68c7"
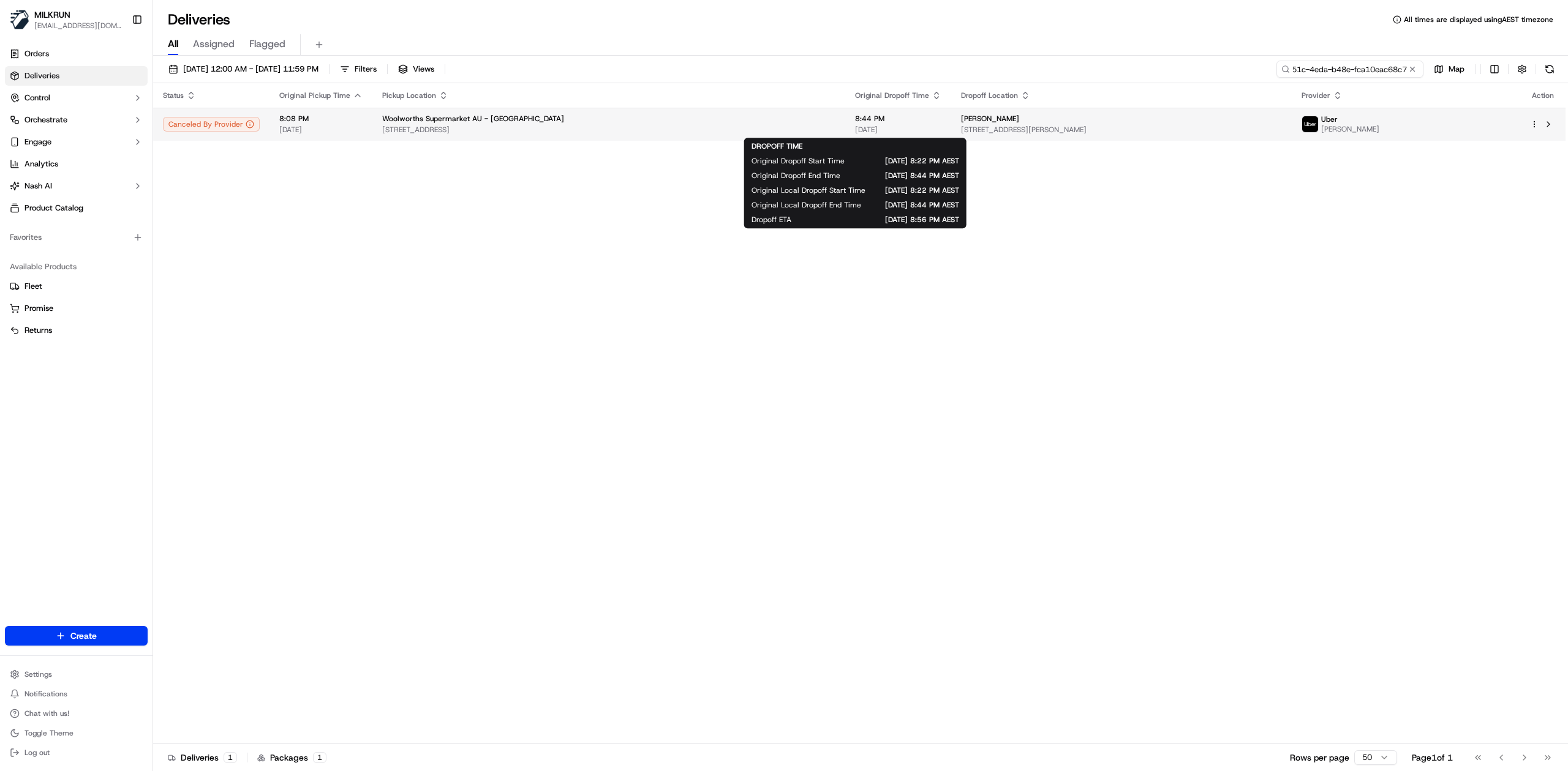
type input "c09ab2e2-d51c-4eda-b48e-fca10eac68c7"
click at [875, 124] on span "8:44 PM" at bounding box center [898, 119] width 86 height 10
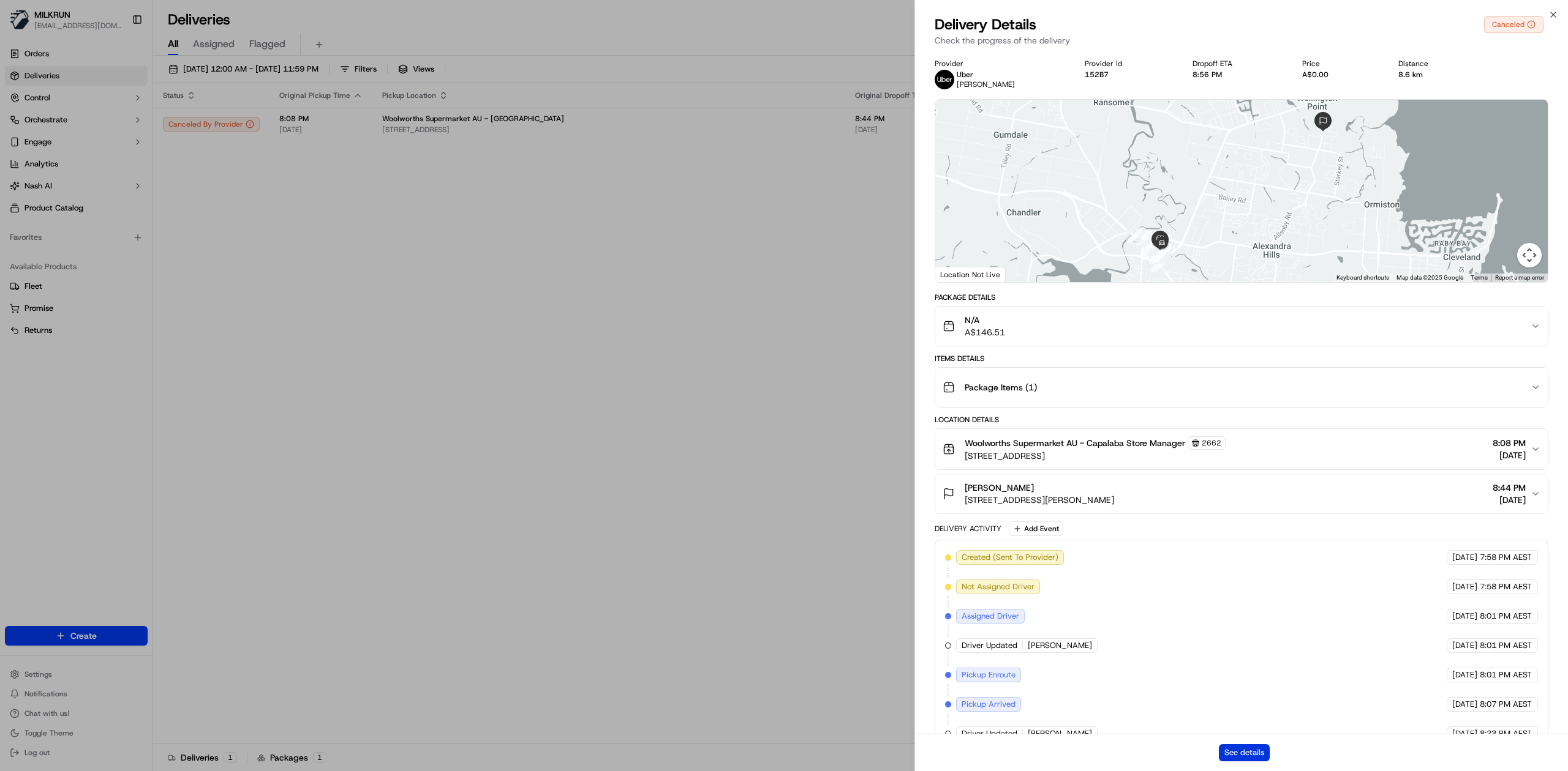
click at [1249, 743] on button "See details" at bounding box center [1244, 753] width 51 height 18
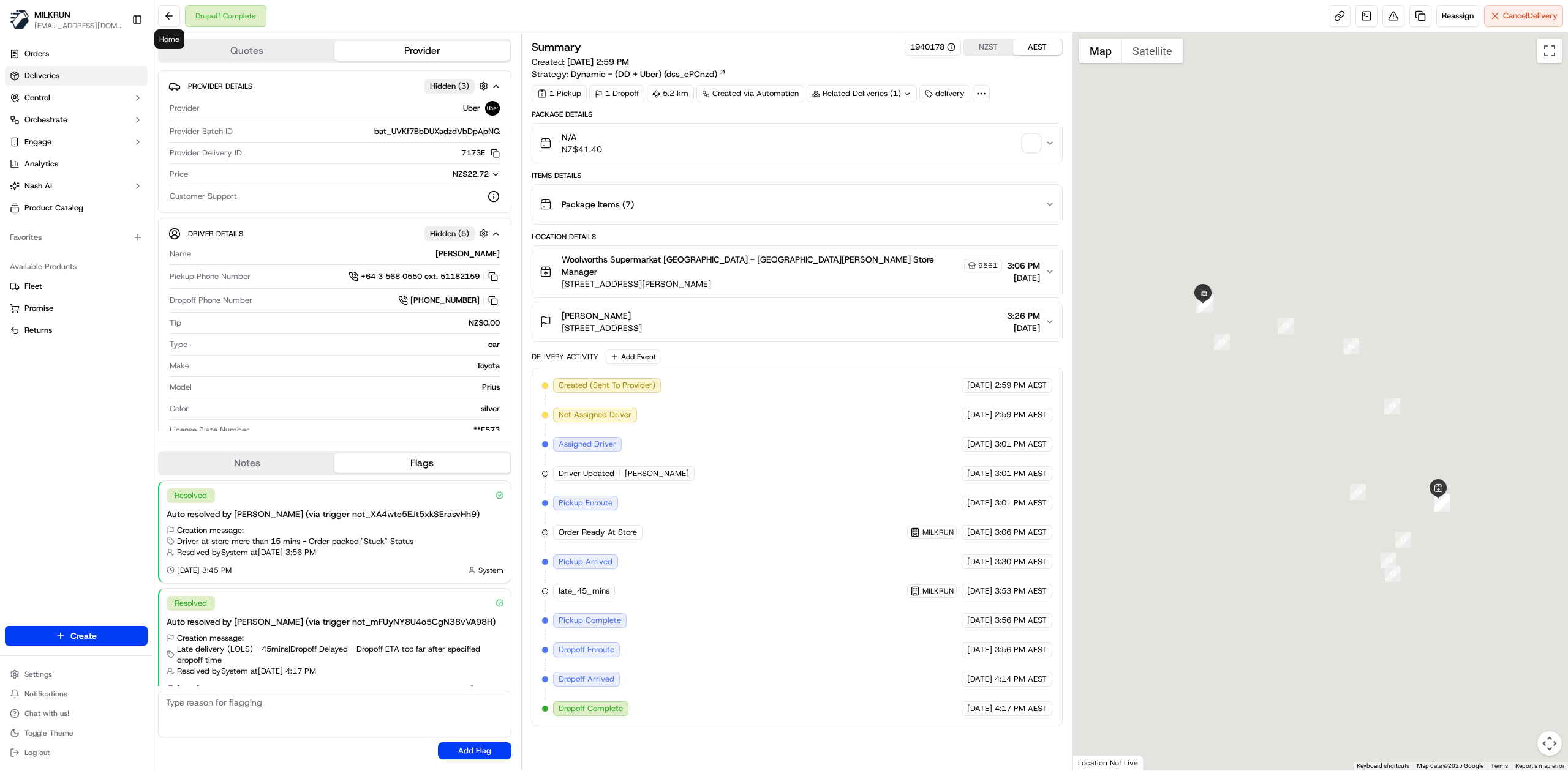
scroll to position [18, 0]
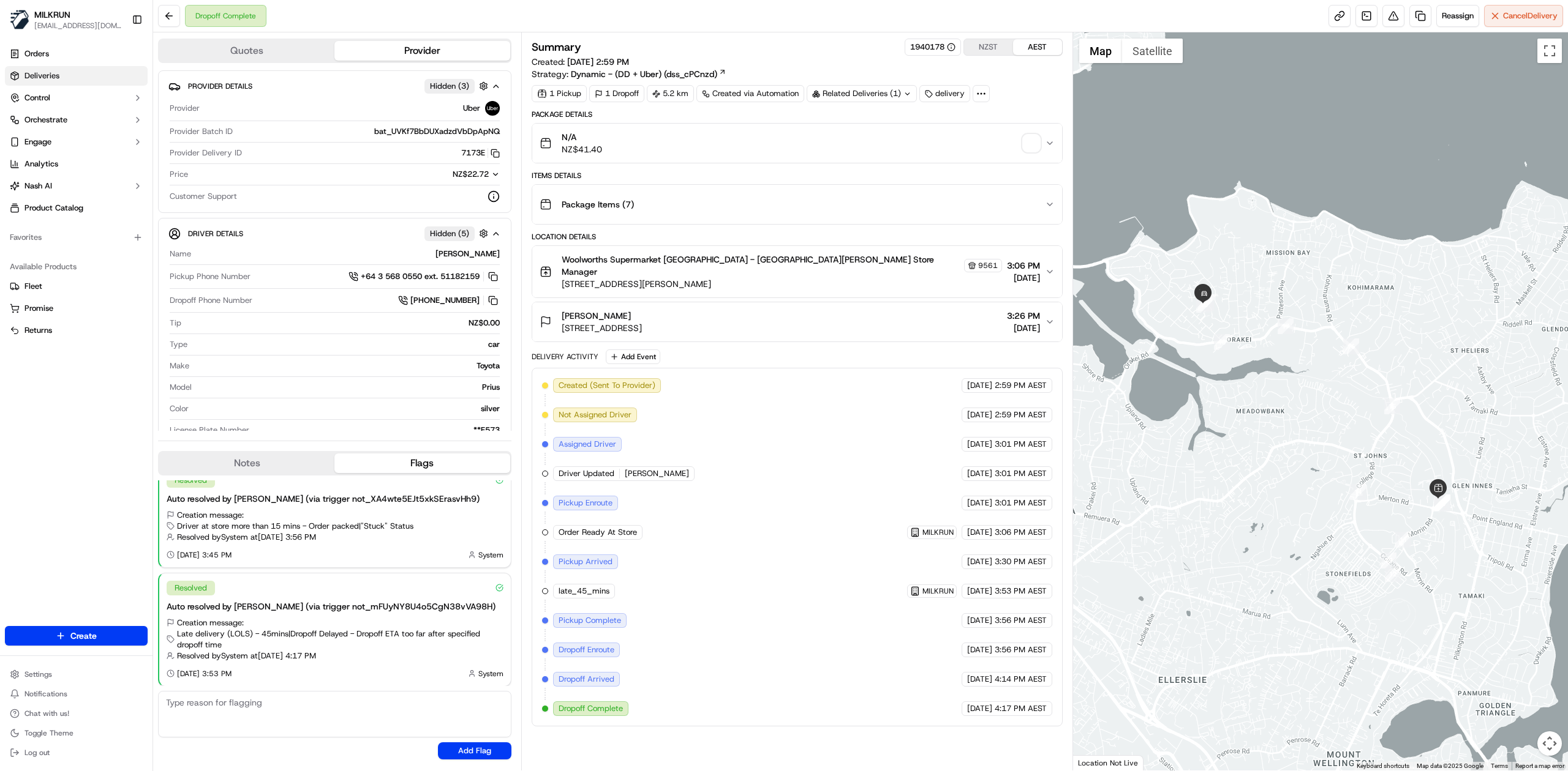
click at [57, 76] on span "Deliveries" at bounding box center [42, 76] width 35 height 11
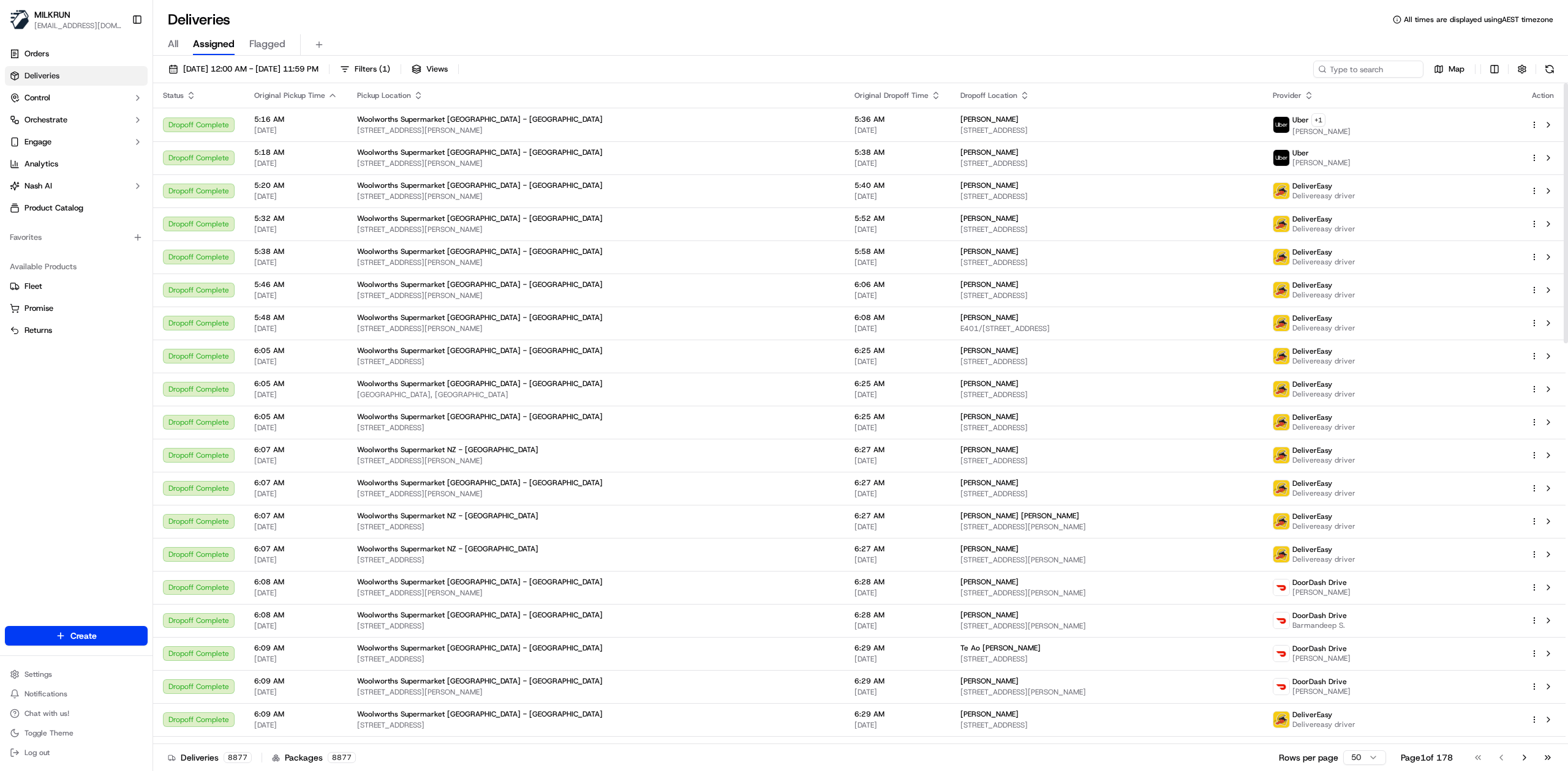
drag, startPoint x: 177, startPoint y: 47, endPoint x: 468, endPoint y: 78, distance: 292.6
click at [177, 47] on span "All" at bounding box center [173, 44] width 11 height 15
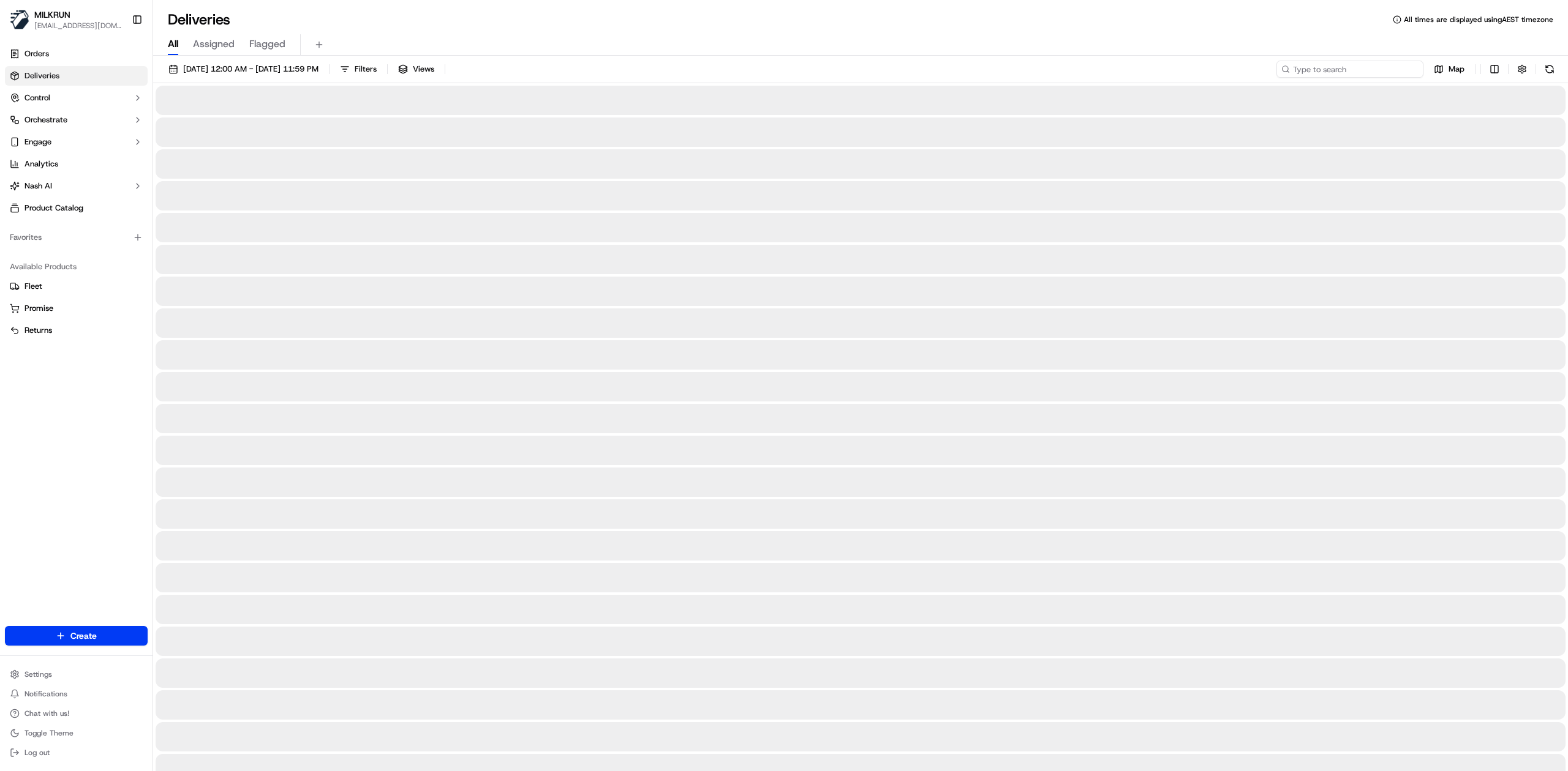
click at [1365, 65] on input at bounding box center [1349, 69] width 147 height 18
paste input "755108e2-3eee-4edd-8802-7aaaa6b4c380"
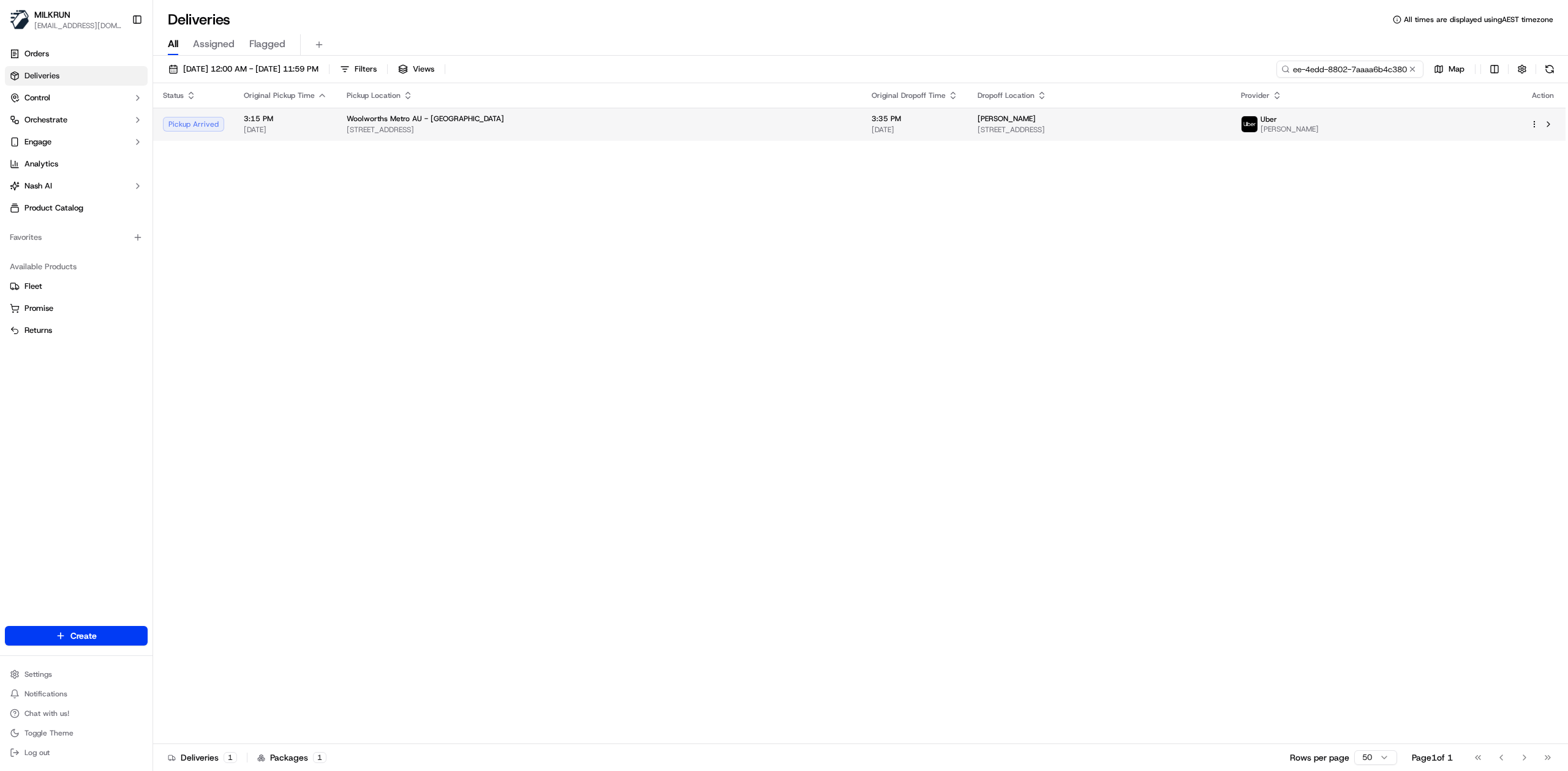
type input "755108e2-3eee-4edd-8802-7aaaa6b4c380"
click at [814, 127] on td "Woolworths Metro AU - [GEOGRAPHIC_DATA] [STREET_ADDRESS]" at bounding box center [598, 125] width 524 height 33
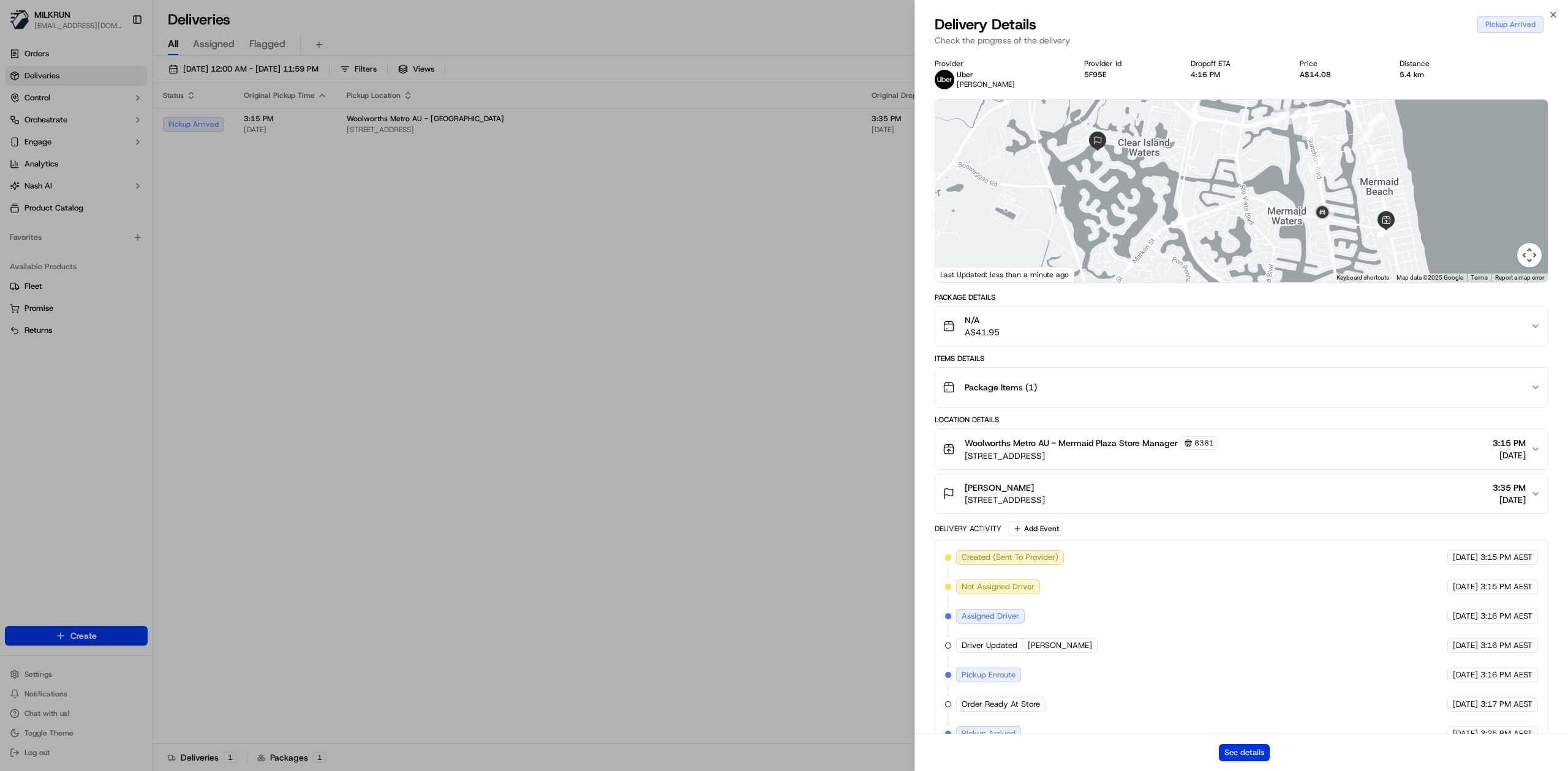
click at [1238, 752] on button "See details" at bounding box center [1244, 753] width 51 height 18
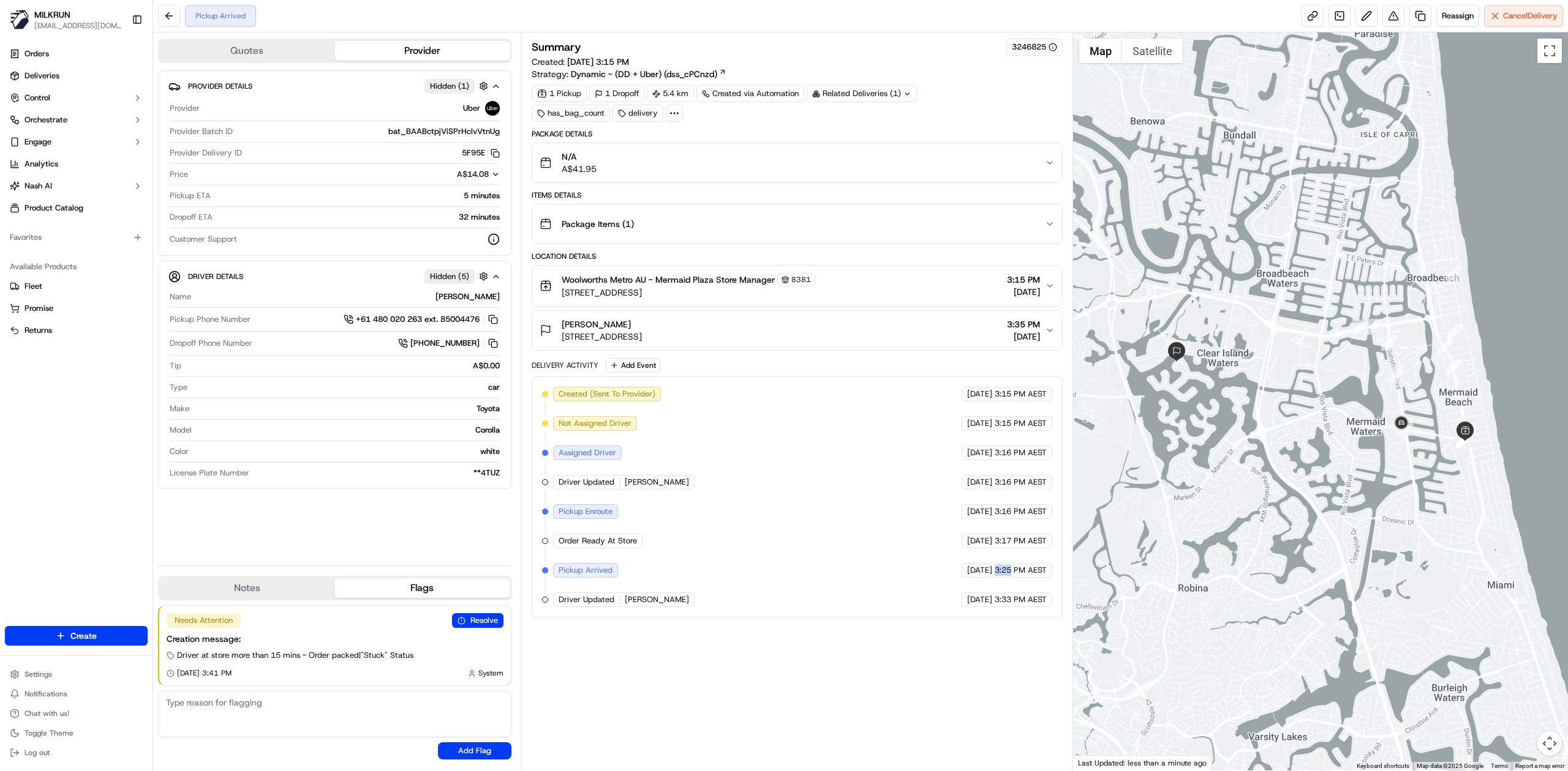
drag, startPoint x: 992, startPoint y: 578, endPoint x: 1012, endPoint y: 579, distance: 20.0
click at [1012, 578] on div "[DATE] 3:25 PM AEST" at bounding box center [1007, 570] width 90 height 15
click at [904, 591] on div "Created (Sent To Provider) Uber [DATE] 3:15 PM AEST Not Assigned Driver Uber [D…" at bounding box center [797, 497] width 510 height 220
drag, startPoint x: 1547, startPoint y: 47, endPoint x: 1463, endPoint y: 196, distance: 171.0
click at [1547, 47] on button "Toggle fullscreen view" at bounding box center [1550, 51] width 25 height 25
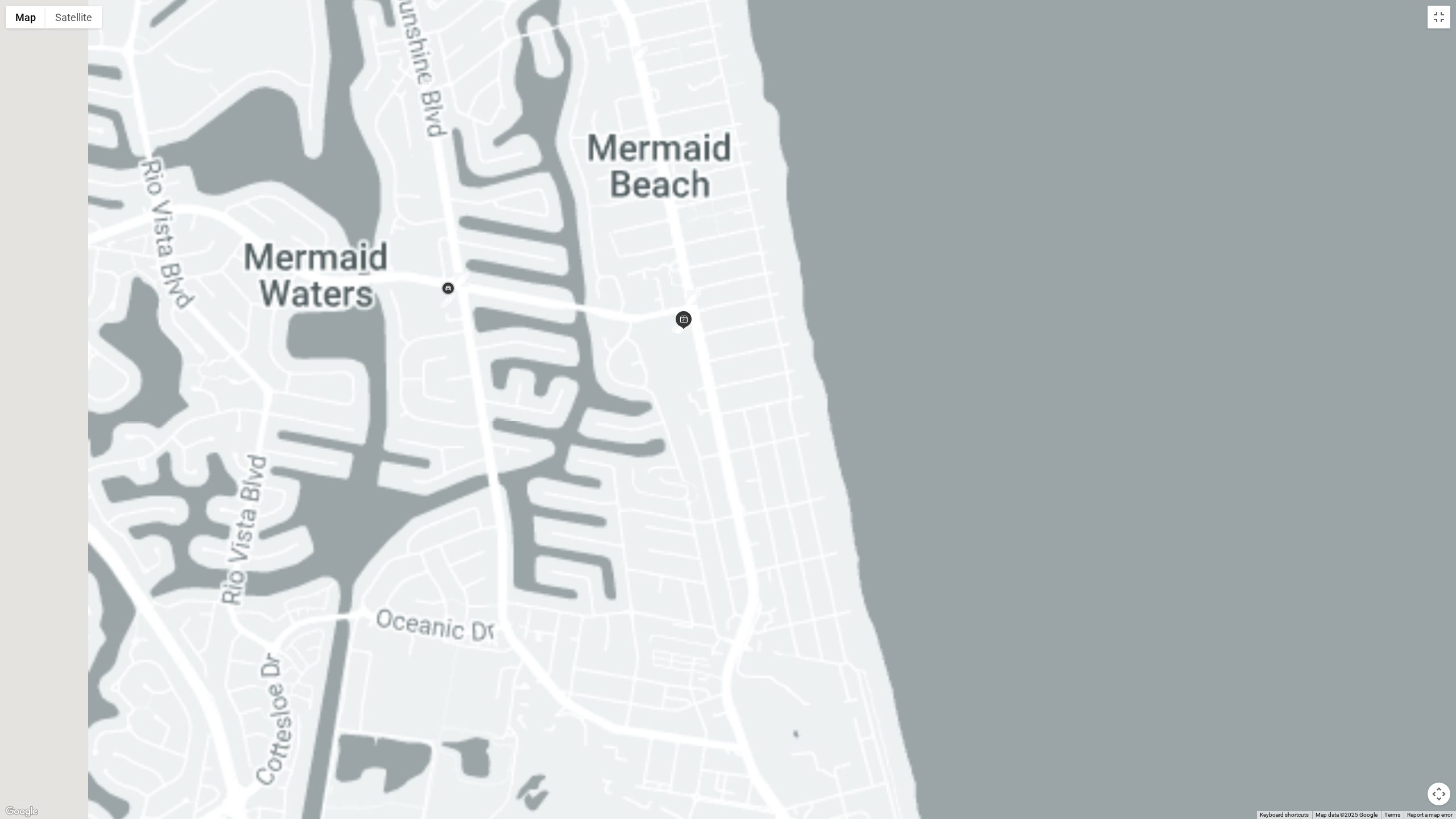
drag, startPoint x: 1161, startPoint y: 675, endPoint x: 1296, endPoint y: 781, distance: 171.6
click at [1296, 716] on div at bounding box center [728, 410] width 1456 height 819
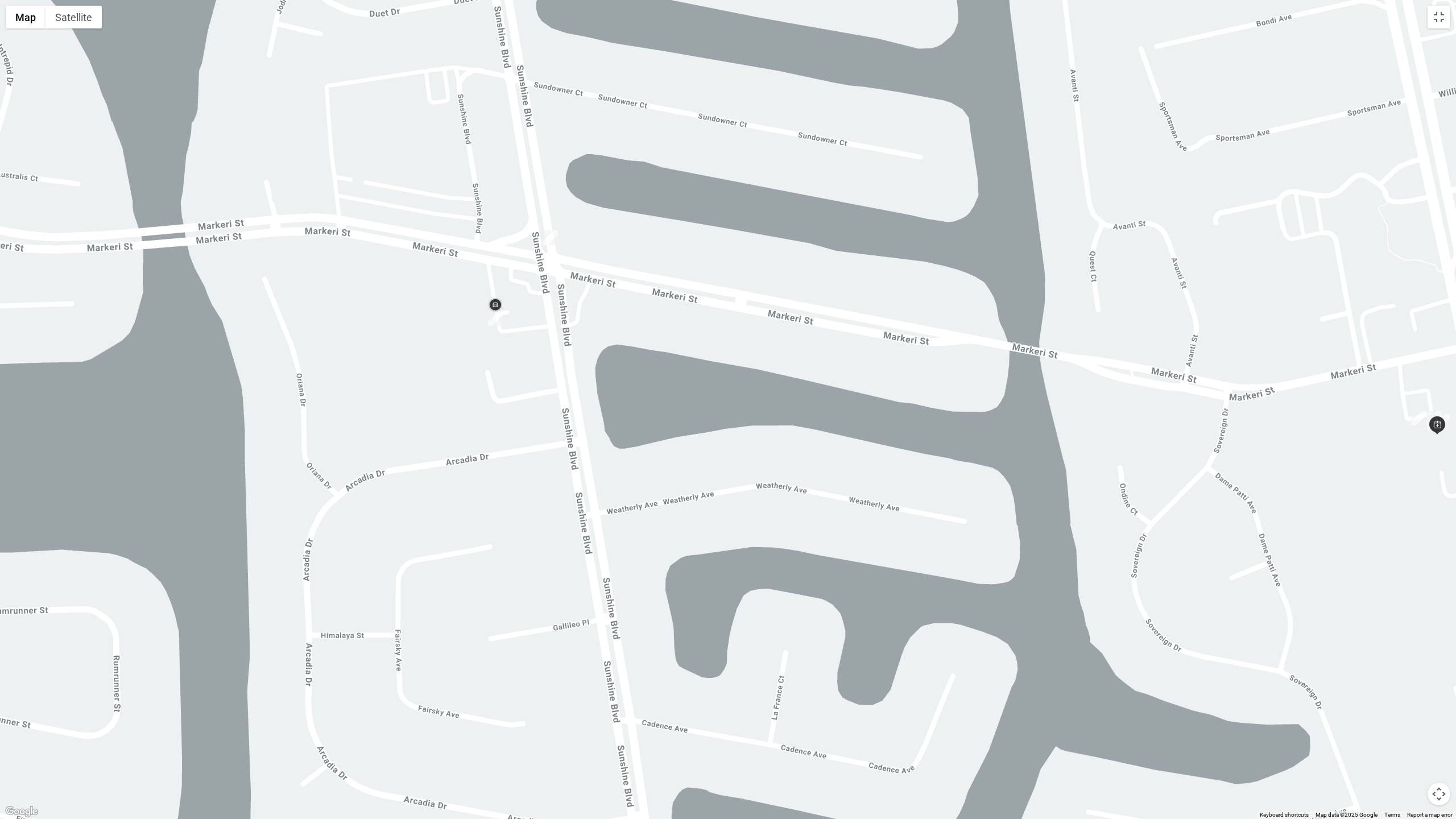
drag, startPoint x: 994, startPoint y: 499, endPoint x: 703, endPoint y: 392, distance: 310.0
click at [703, 392] on div at bounding box center [728, 410] width 1456 height 819
click at [1439, 20] on button "Toggle fullscreen view" at bounding box center [1439, 17] width 23 height 23
